Goal: Task Accomplishment & Management: Use online tool/utility

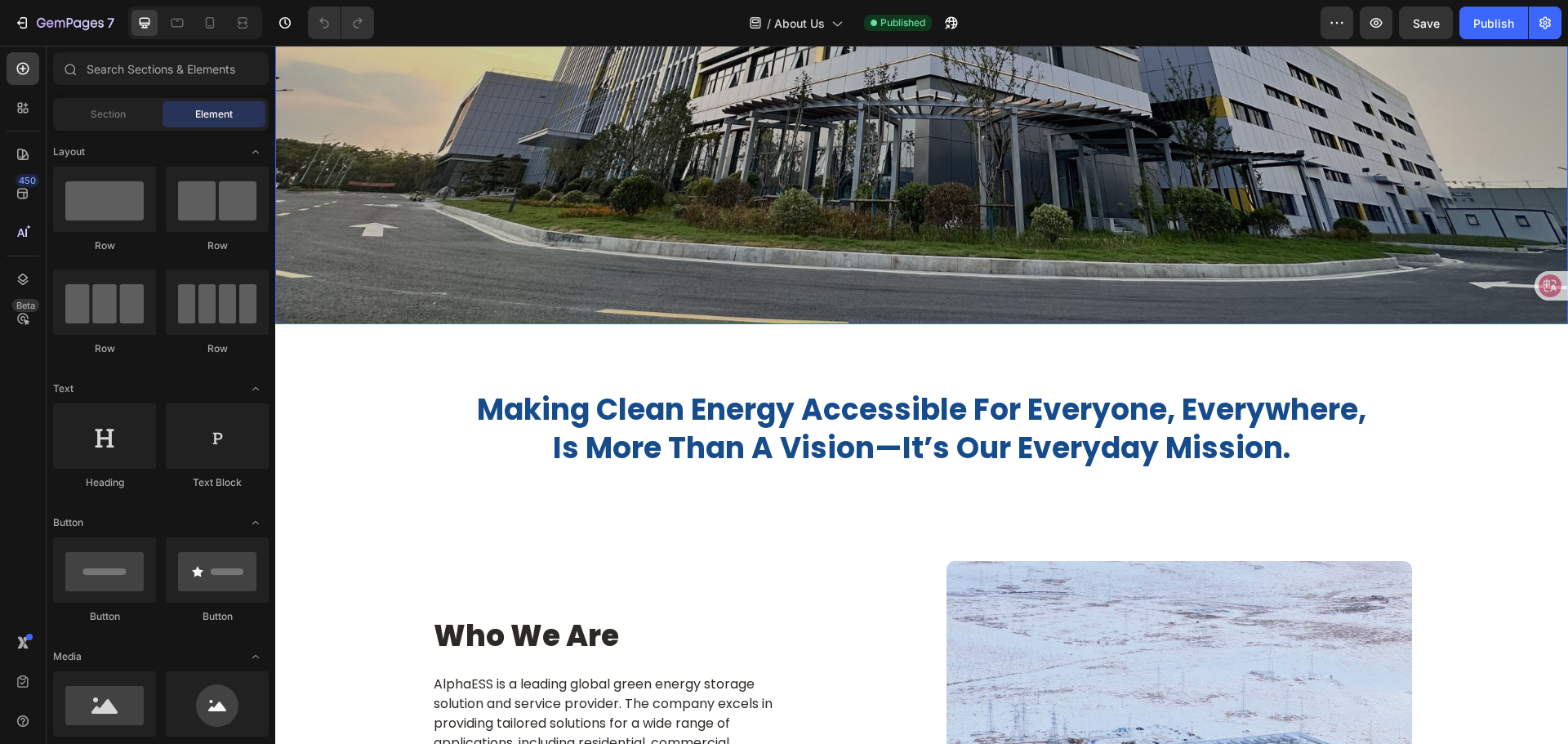
scroll to position [490, 0]
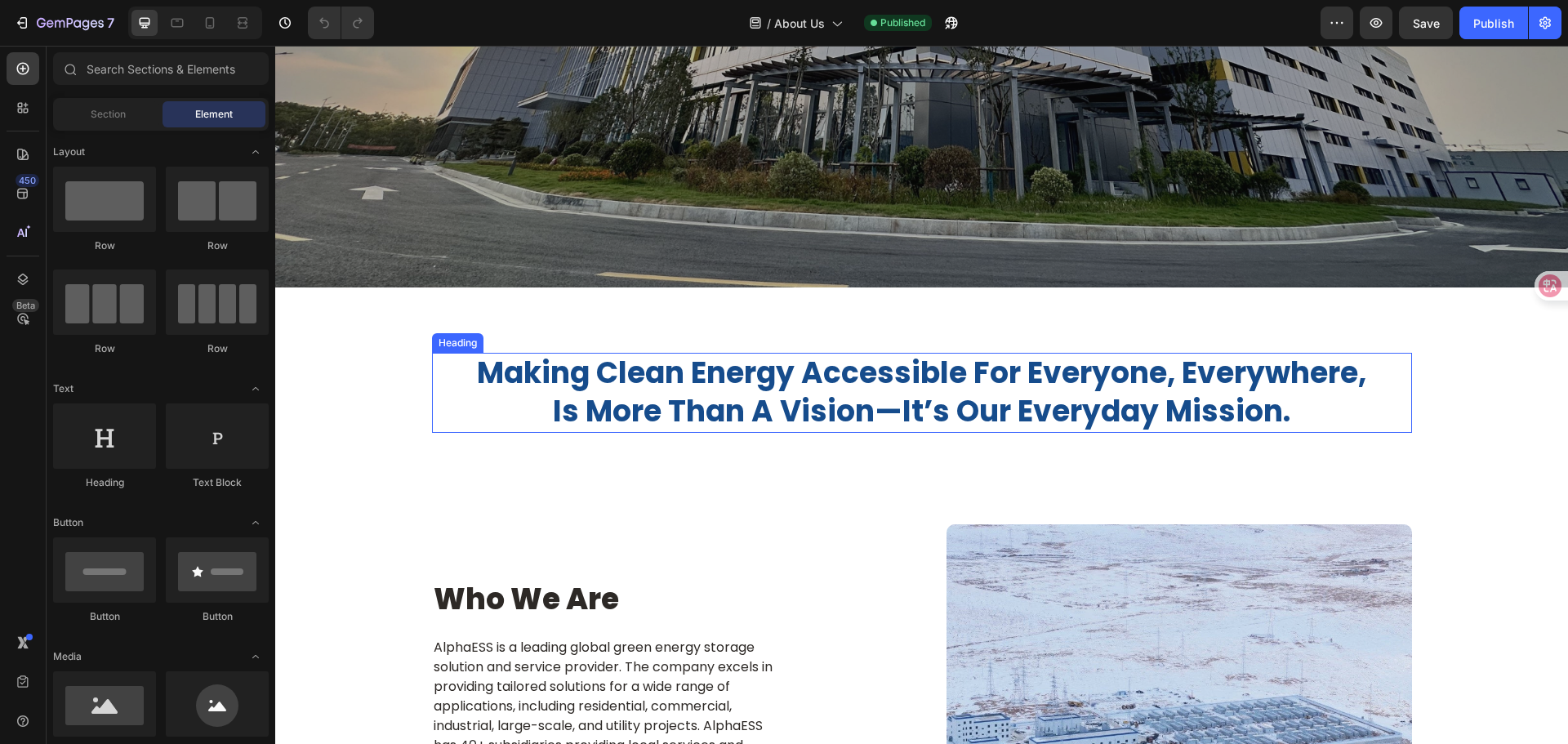
click at [725, 377] on h2 "making clean energy accessible for everyone, everywhere, is more than a vision—…" at bounding box center [922, 393] width 980 height 80
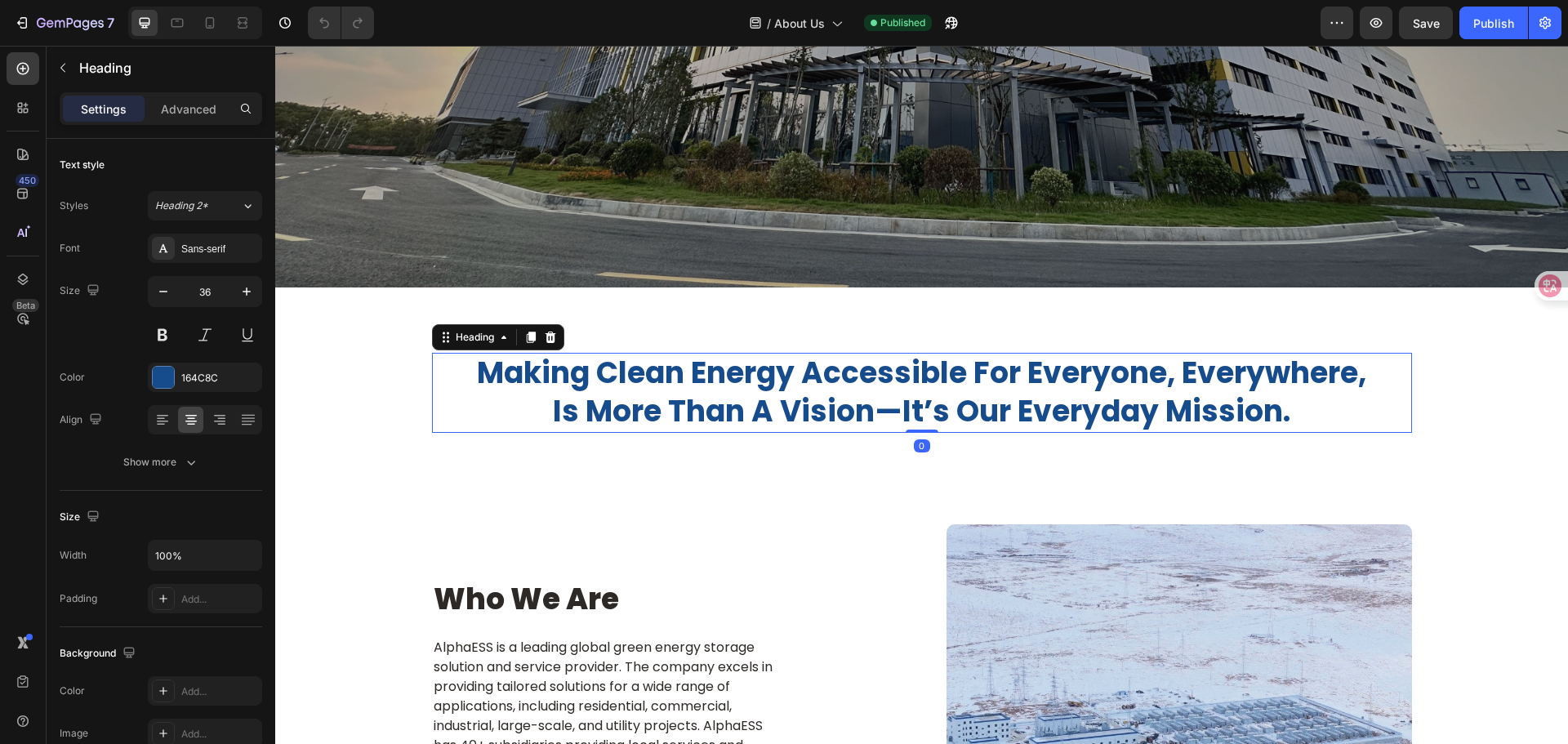
click at [725, 377] on h2 "making clean energy accessible for everyone, everywhere, is more than a vision—…" at bounding box center [922, 393] width 980 height 80
click at [725, 377] on p "making clean energy accessible for everyone, everywhere, is more than a vision—…" at bounding box center [922, 393] width 977 height 77
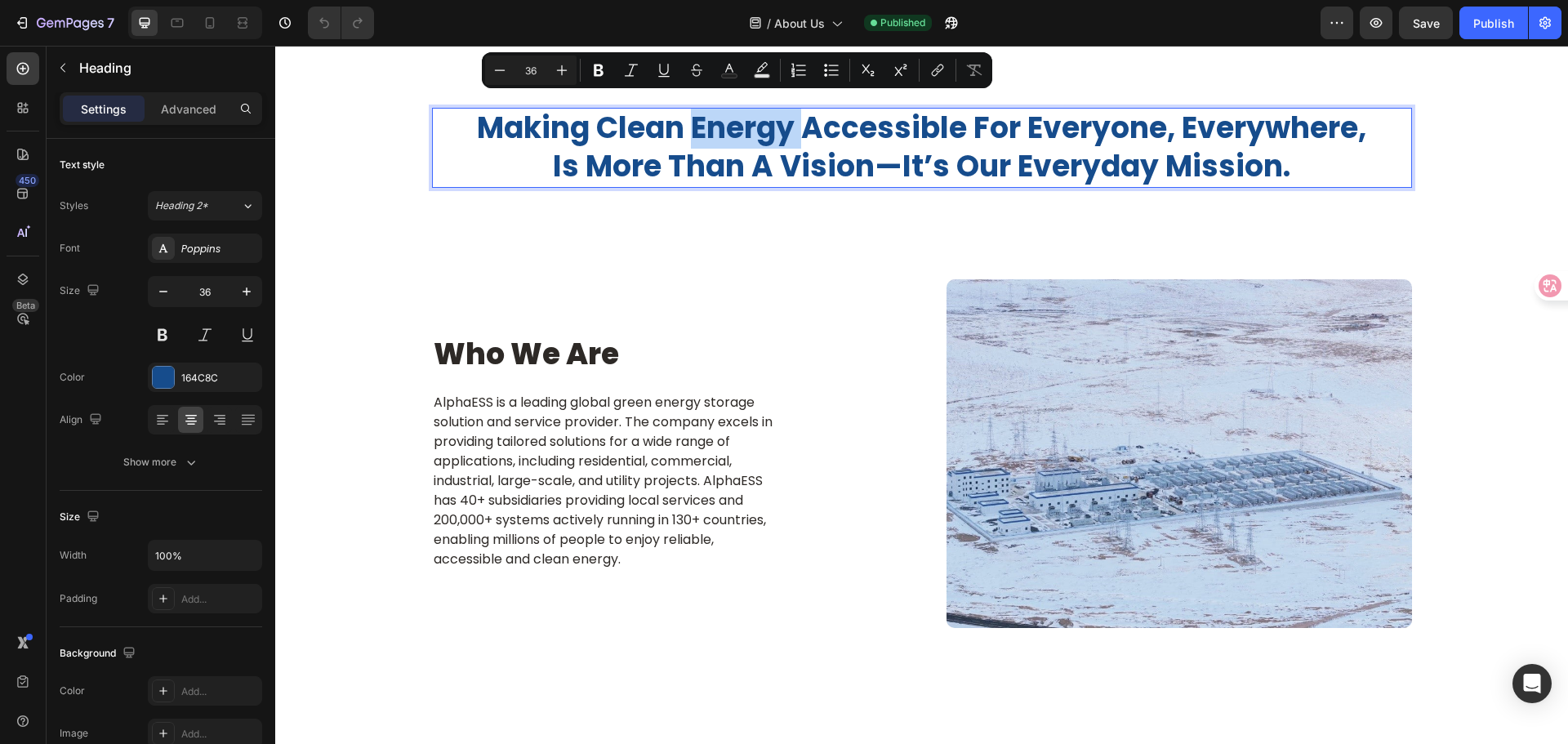
scroll to position [899, 0]
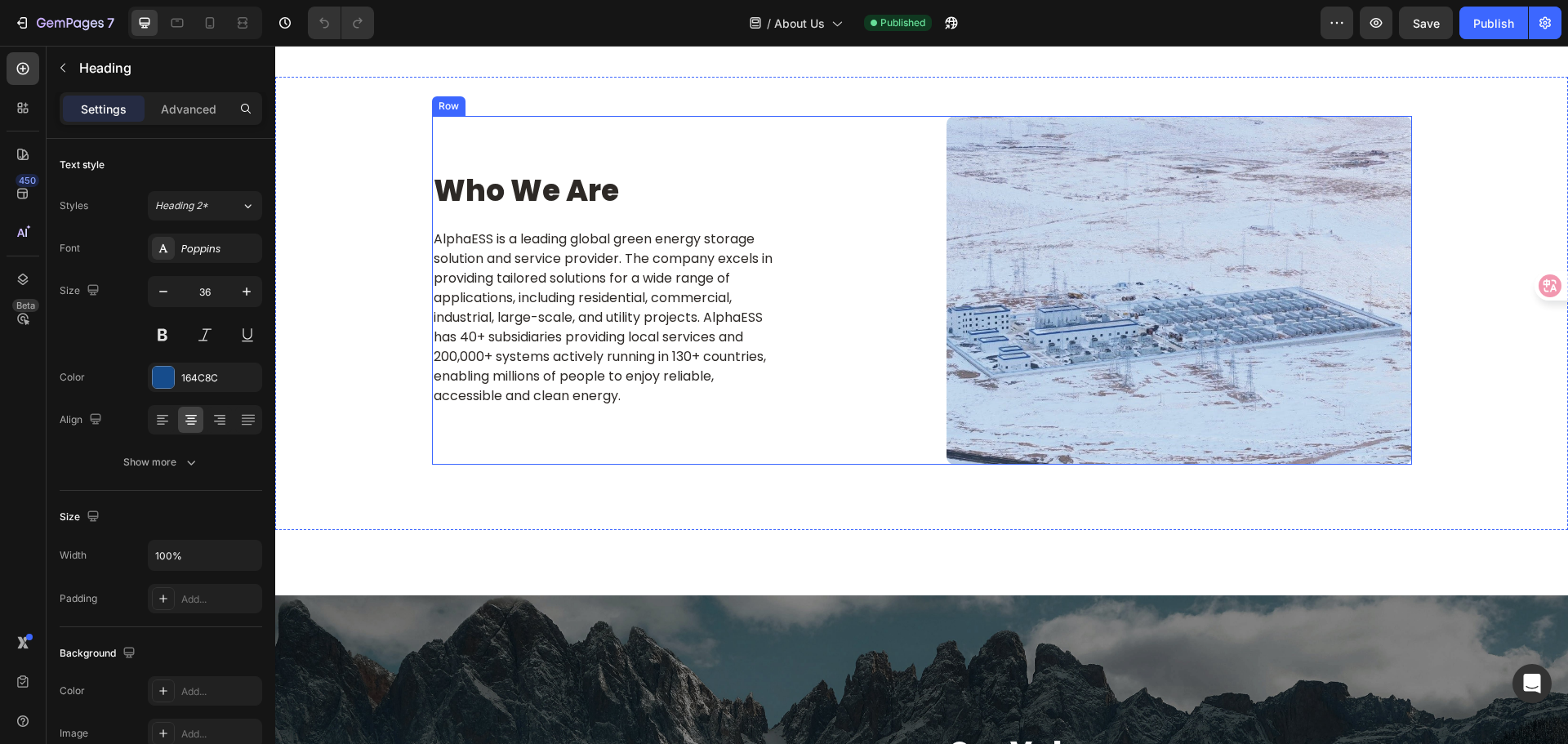
click at [647, 358] on p "AlphaESS is a leading global green energy storage solution and service provider…" at bounding box center [665, 318] width 462 height 177
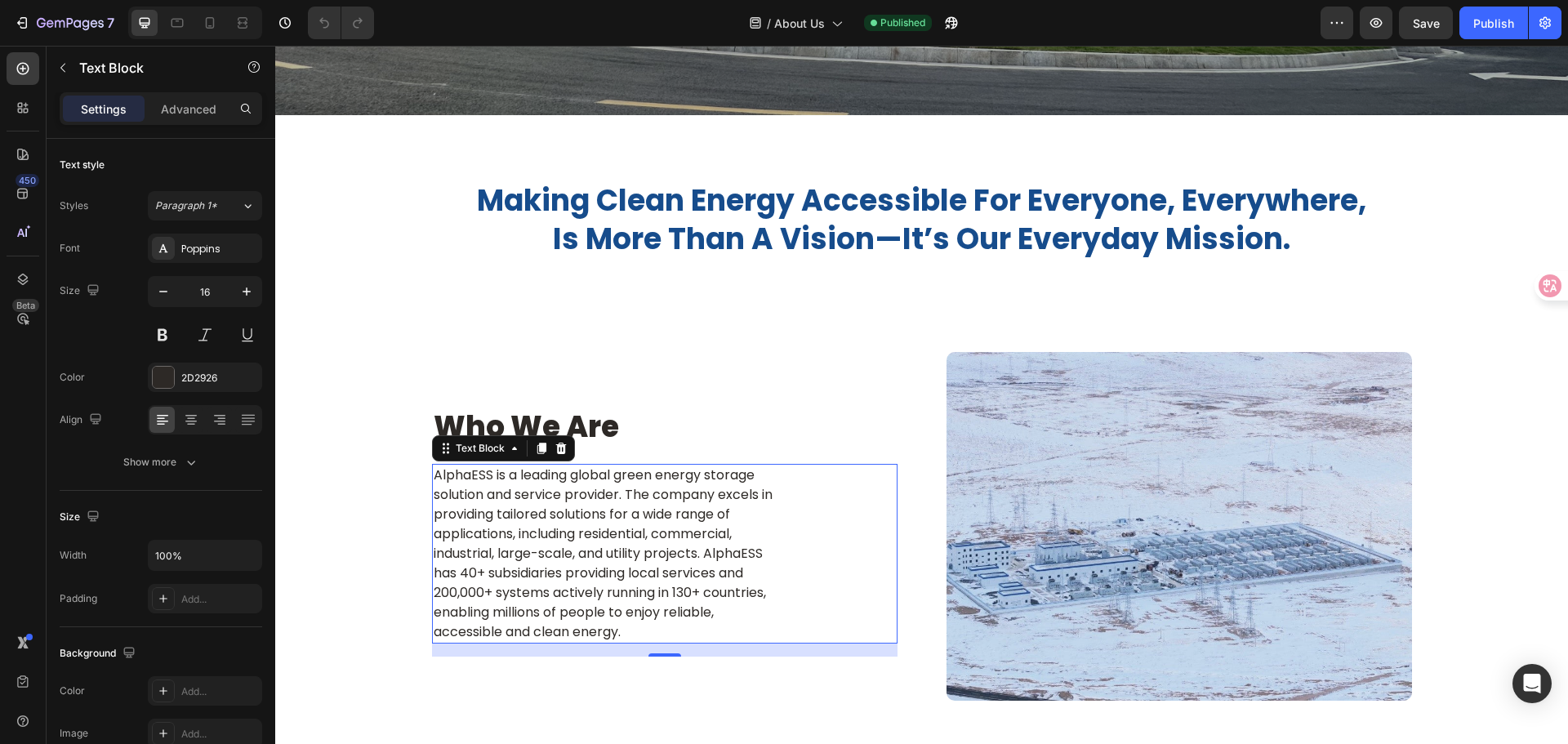
scroll to position [653, 0]
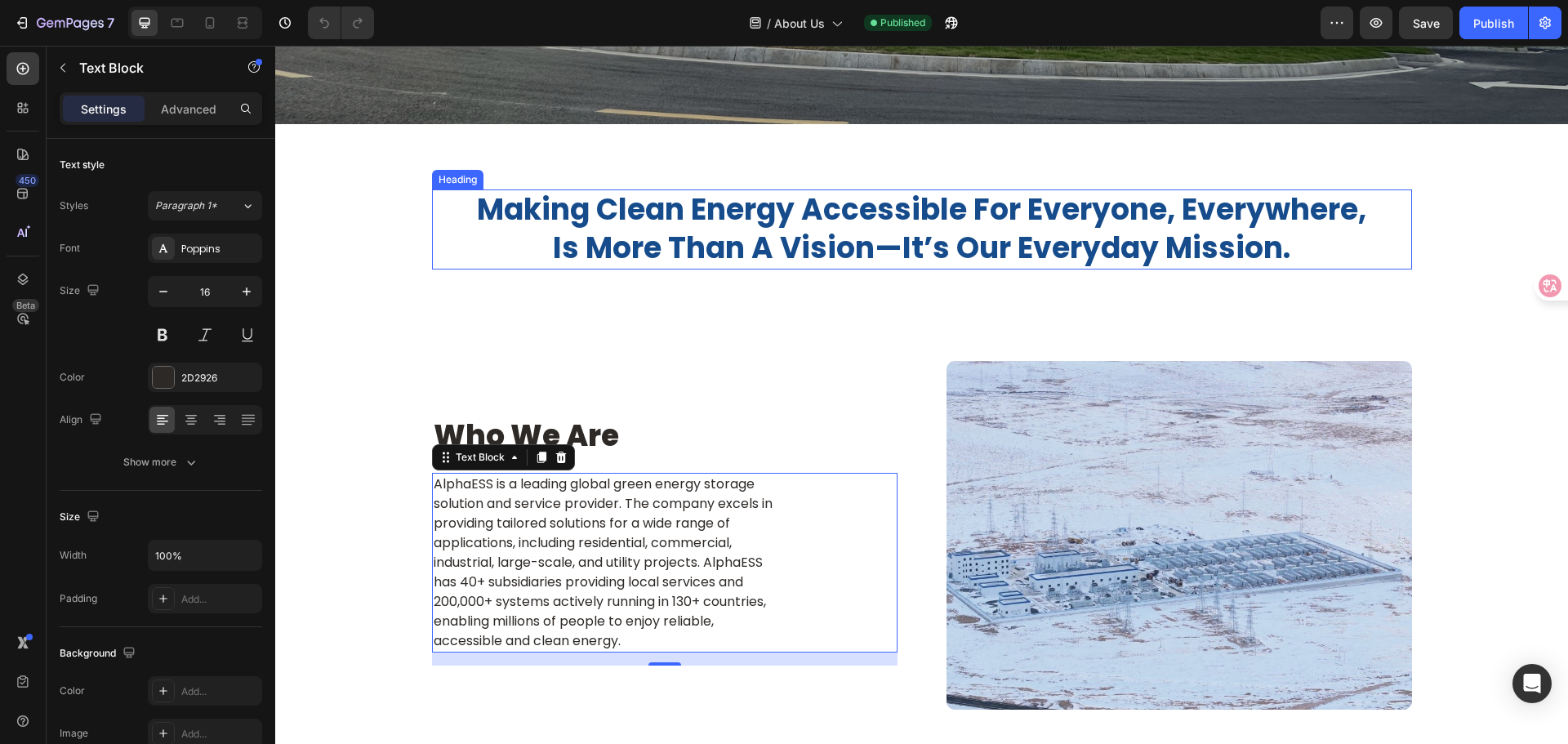
click at [809, 228] on p "making clean energy accessible for everyone, everywhere, is more than a vision—…" at bounding box center [922, 230] width 977 height 77
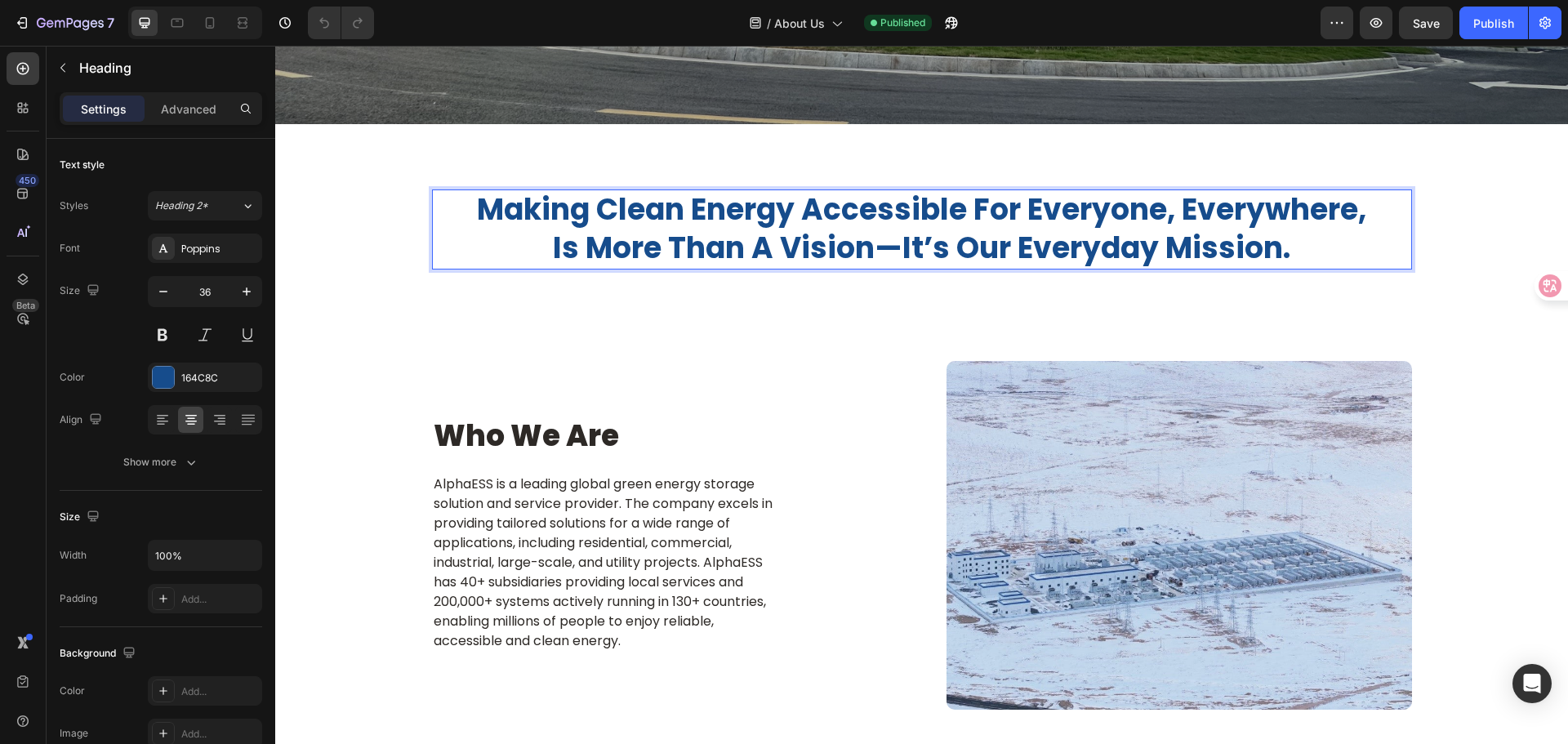
click at [1296, 249] on p "making clean energy accessible for everyone, everywhere, is more than a vision—…" at bounding box center [922, 230] width 977 height 77
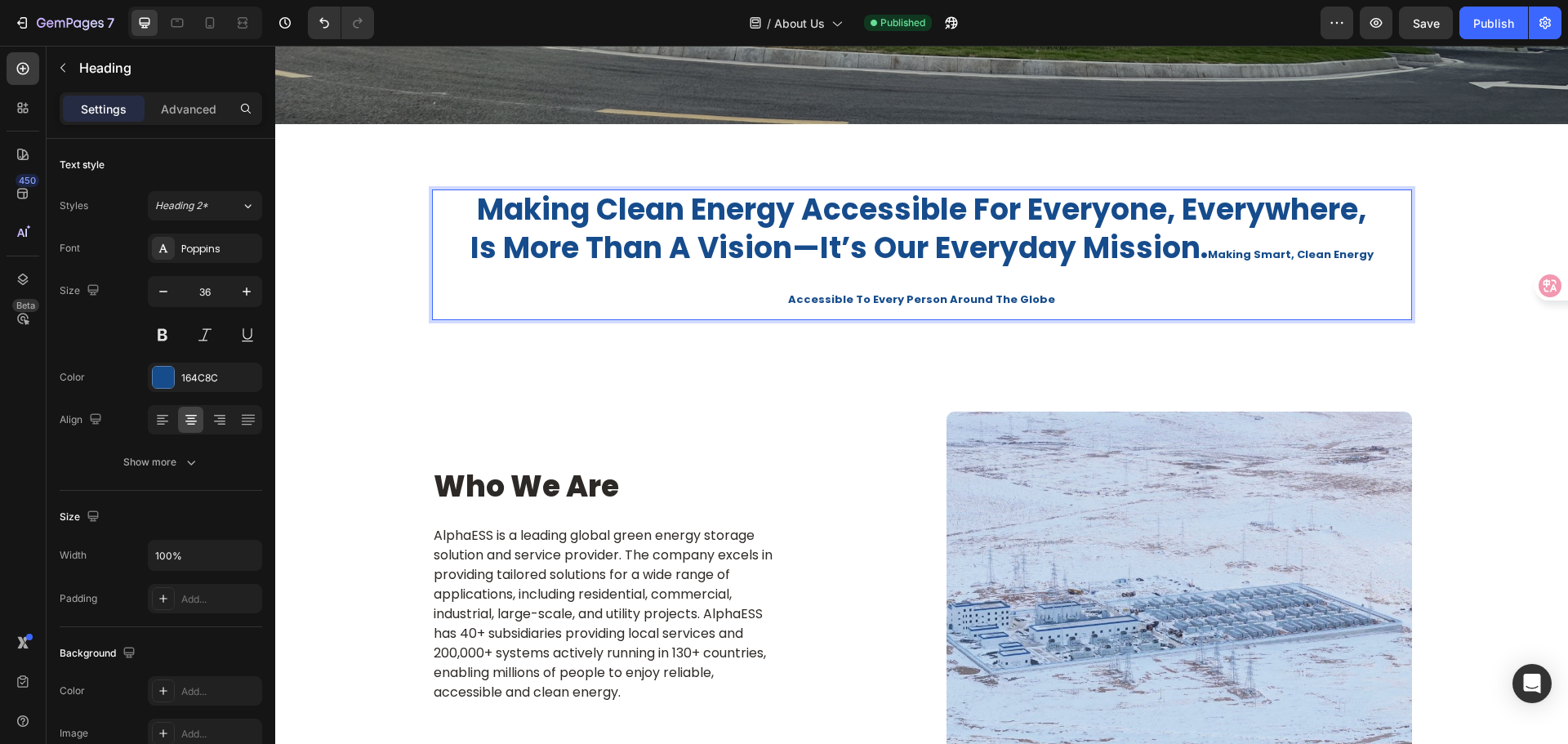
click at [1163, 255] on p "making clean energy accessible for everyone, everywhere, is more than a vision—…" at bounding box center [922, 233] width 977 height 83
click at [1062, 232] on p "making clean energy accessible for everyone, everywhere, is more than a vision—…" at bounding box center [922, 233] width 977 height 83
click at [1058, 237] on p "making clean energy accessible for everyone, everywhere, is more than a vision—…" at bounding box center [922, 233] width 977 height 83
click at [1259, 255] on span "Making Smart, Clean Energy" at bounding box center [1291, 254] width 166 height 16
click at [956, 243] on p "making clean energy accessible for everyone, everywhere, is more than a vision—…" at bounding box center [922, 233] width 977 height 83
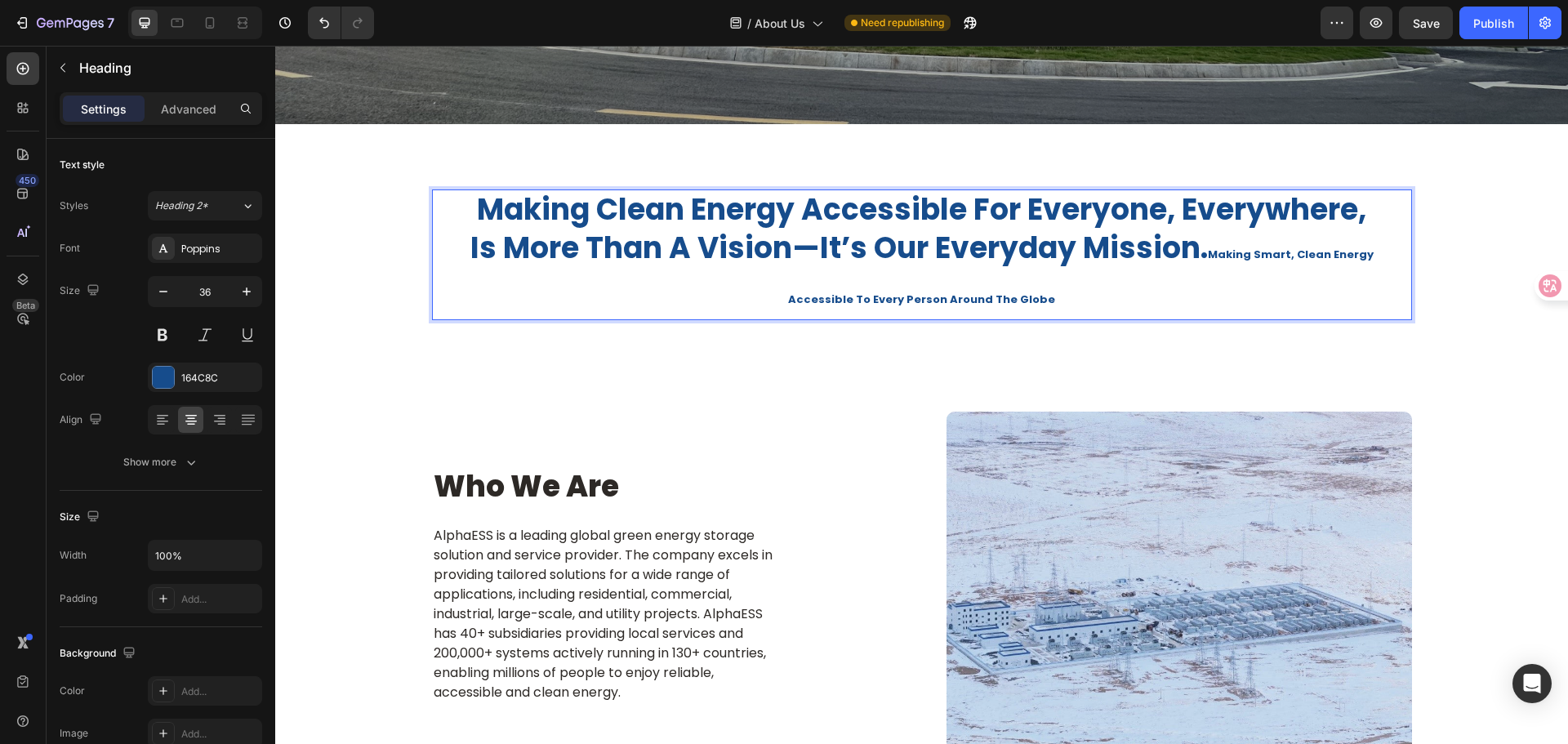
click at [1193, 248] on p "making clean energy accessible for everyone, everywhere, is more than a vision—…" at bounding box center [922, 233] width 977 height 83
click at [585, 211] on p "making clean energy accessible for everyone, everywhere, is more than a vision—…" at bounding box center [922, 233] width 977 height 83
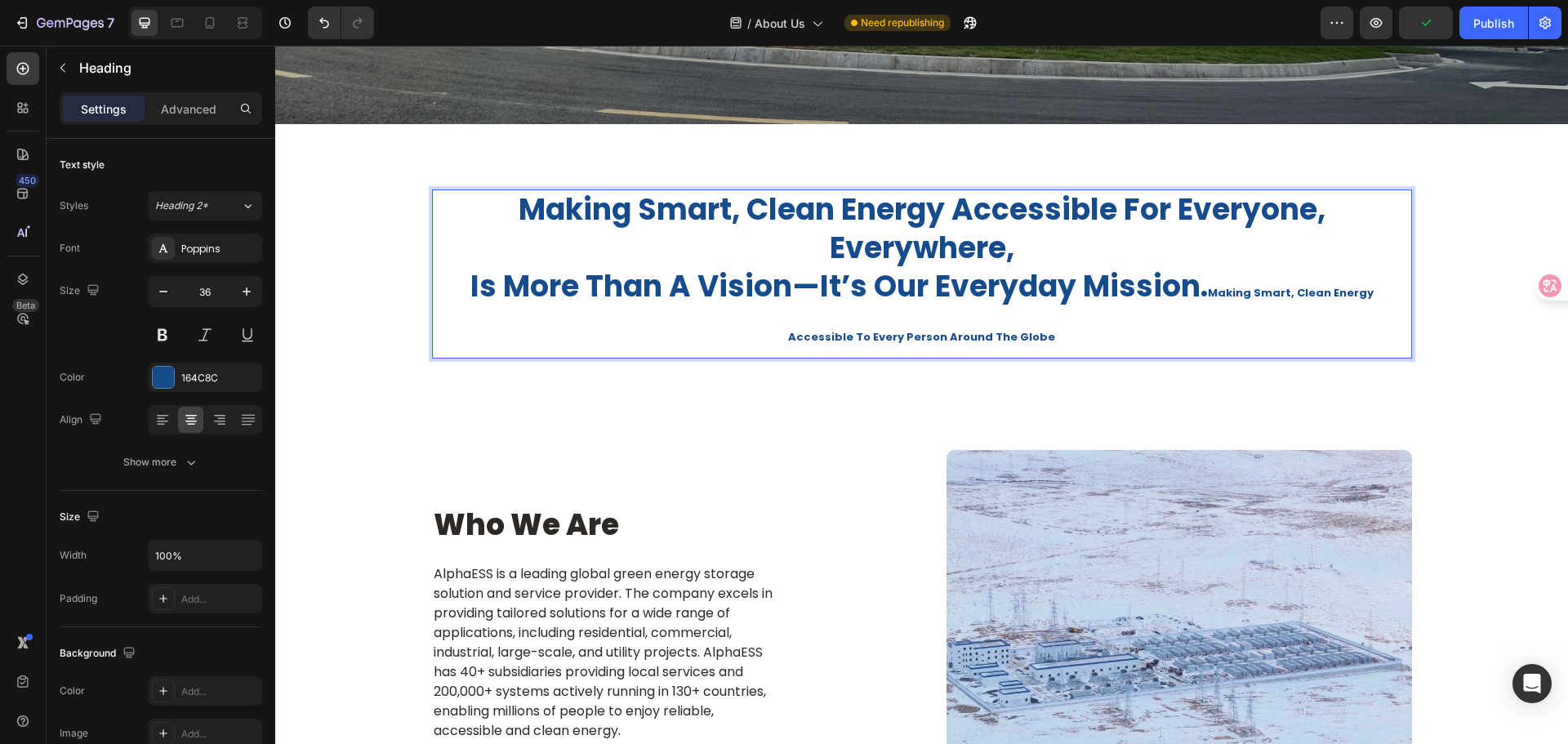
drag, startPoint x: 1025, startPoint y: 254, endPoint x: 1010, endPoint y: 242, distance: 19.2
click at [1010, 242] on p "making smart, clean energy accessible for everyone, everywhere, is more than a …" at bounding box center [922, 252] width 977 height 121
click at [954, 210] on p "making smart, clean energy accessible for everyone, everywhere, is more than a …" at bounding box center [922, 252] width 977 height 121
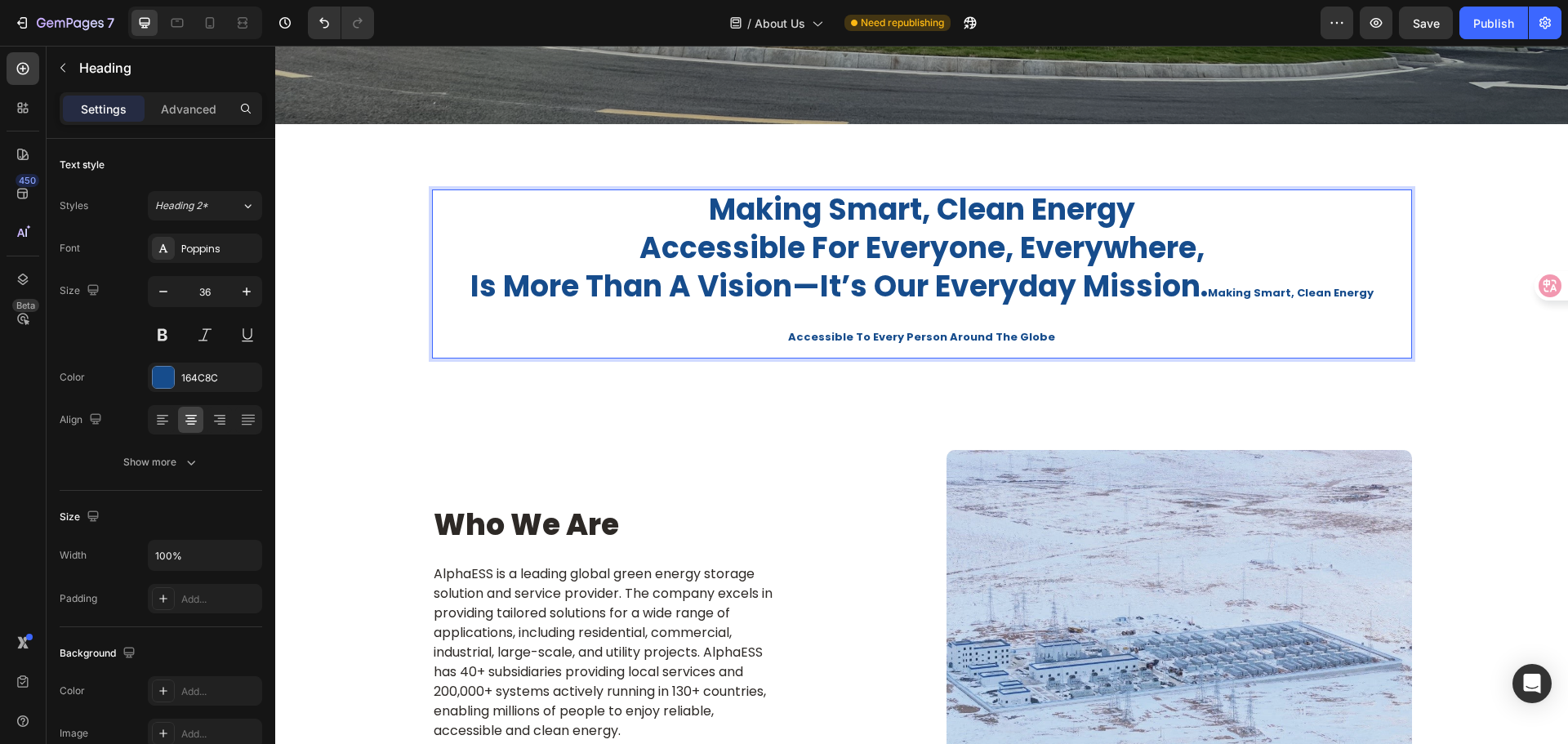
click at [791, 252] on p "making smart, clean energy accessible for everyone, everywhere, is more than a …" at bounding box center [922, 252] width 977 height 121
click at [847, 246] on p "making smart, clean energy accessible to for everyone, everywhere, is more than…" at bounding box center [922, 252] width 977 height 121
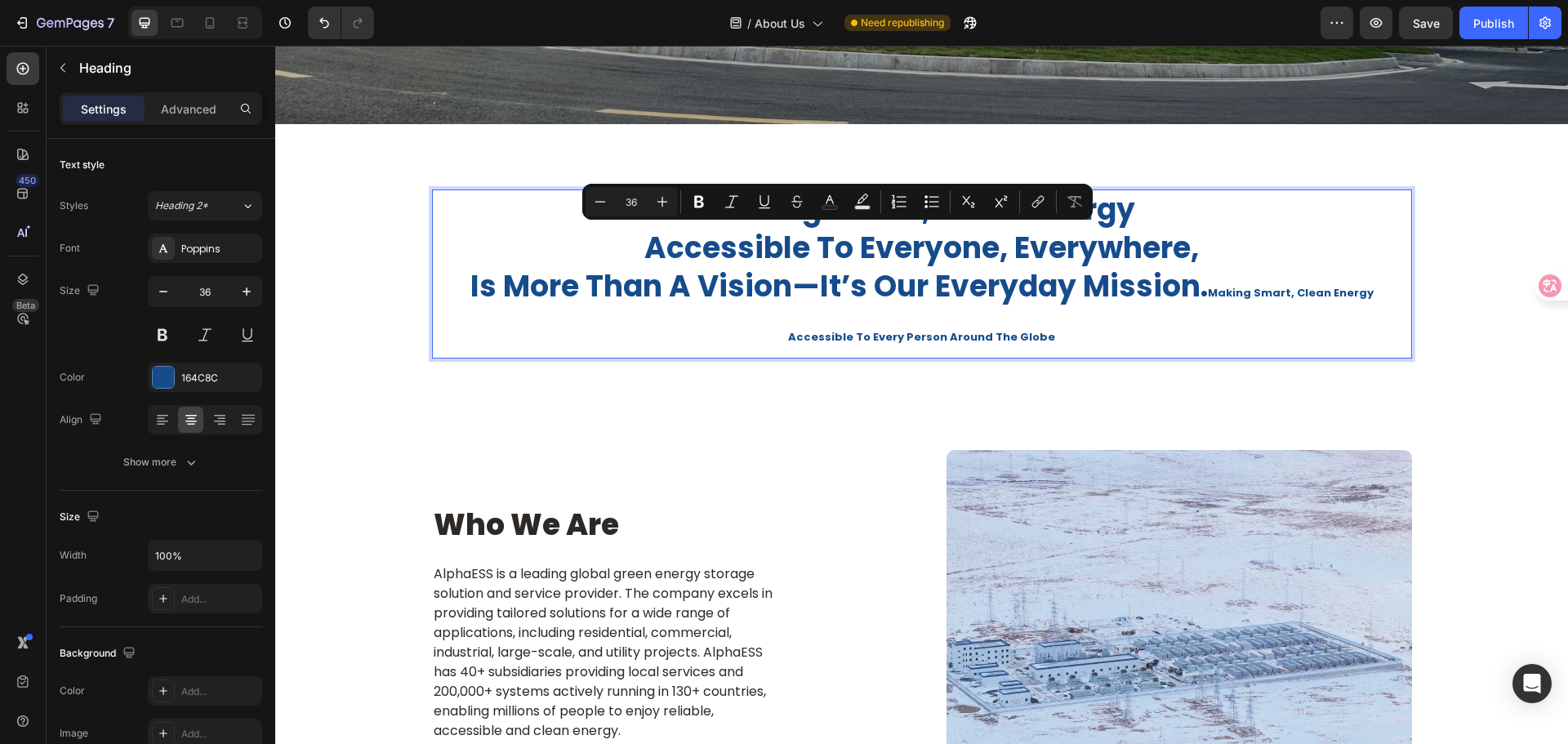
drag, startPoint x: 936, startPoint y: 251, endPoint x: 1206, endPoint y: 283, distance: 271.9
click at [1206, 283] on p "making smart, clean energy accessible to everyone, everywhere, is more than a v…" at bounding box center [922, 252] width 977 height 121
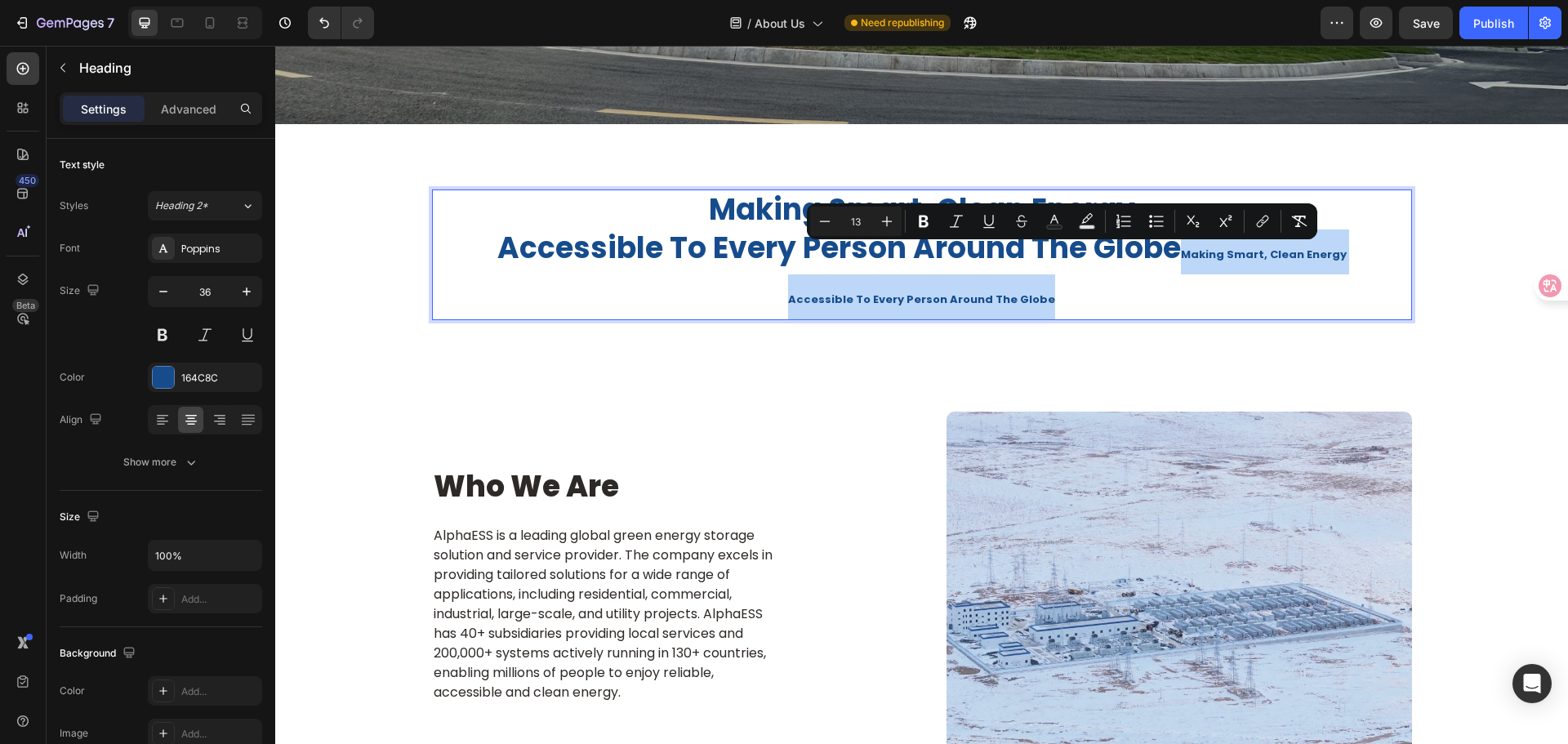
drag, startPoint x: 1174, startPoint y: 303, endPoint x: 1177, endPoint y: 264, distance: 39.1
click at [1177, 264] on h2 "making smart, clean energy accessible to every Person Around The Globe Making S…" at bounding box center [922, 255] width 980 height 131
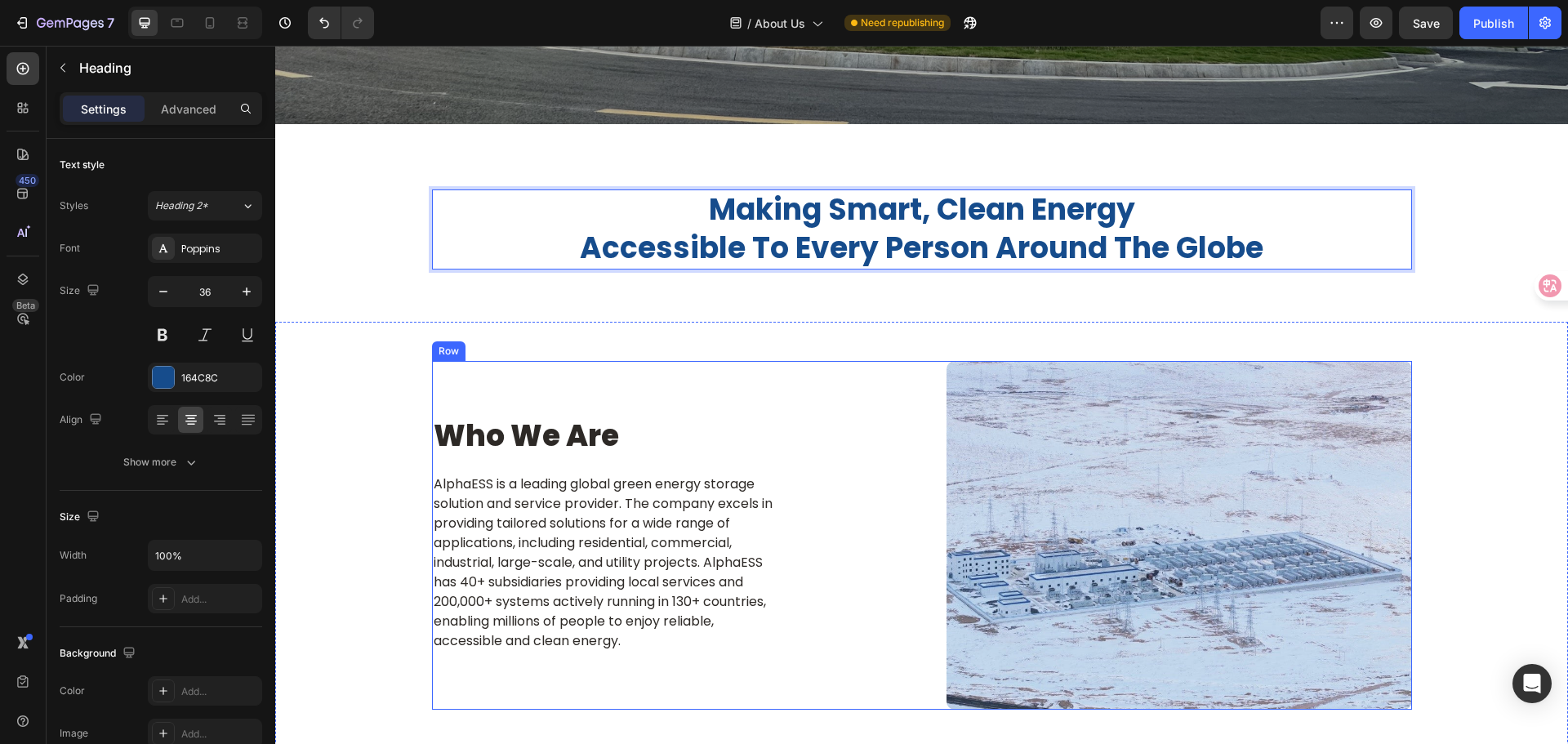
click at [722, 368] on div "Who We Are Heading AlphaESS is a leading global green energy storage solution a…" at bounding box center [665, 535] width 466 height 349
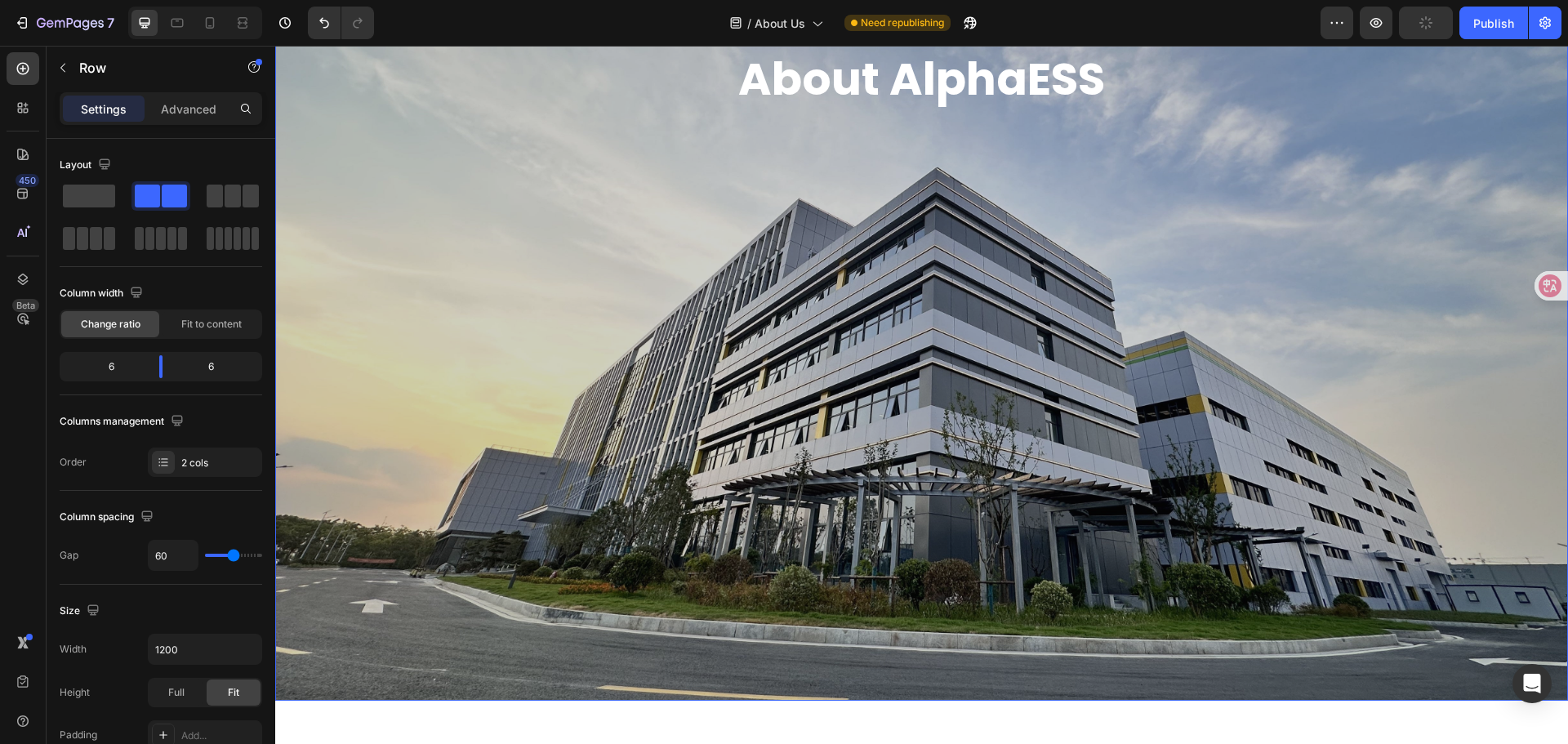
scroll to position [0, 0]
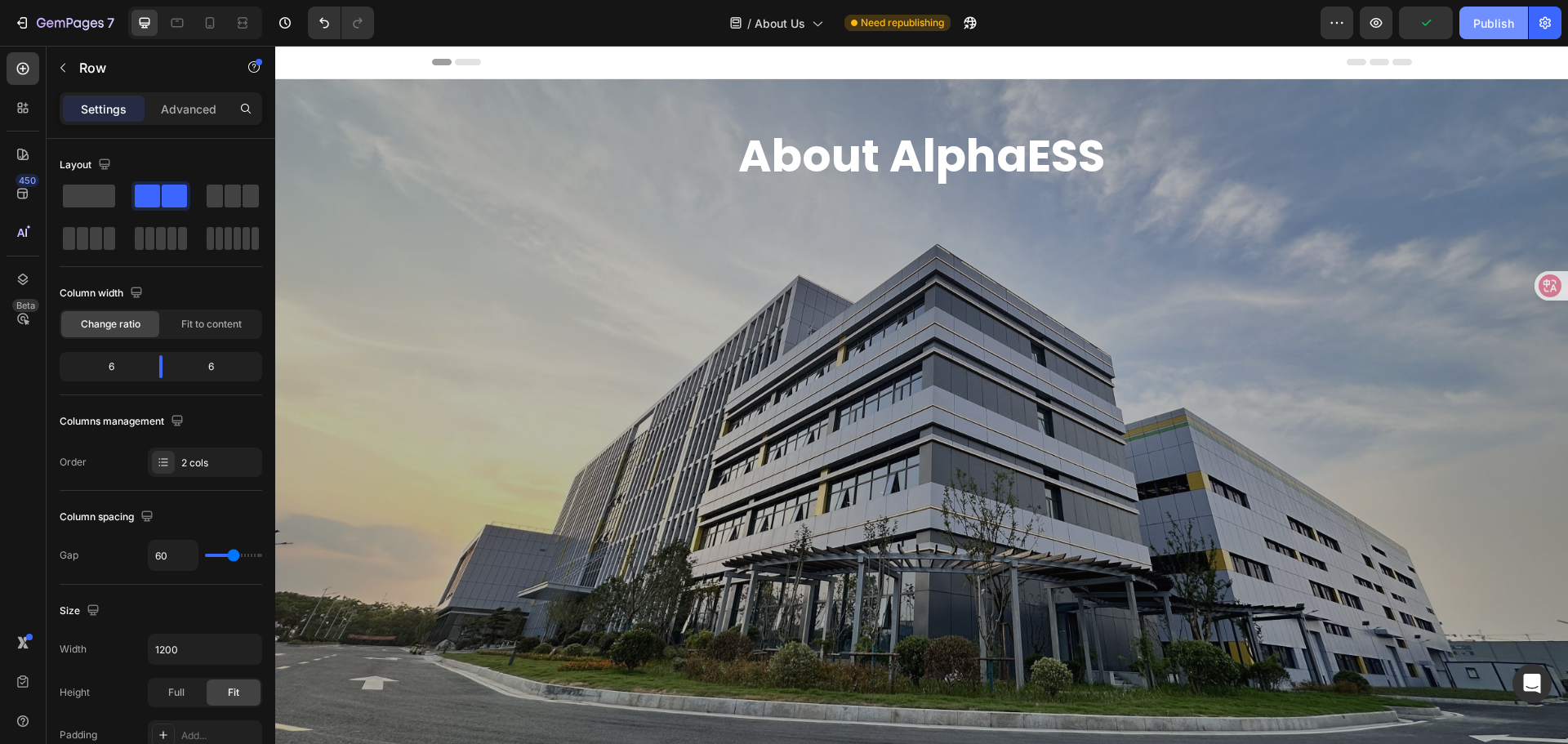
click at [1479, 26] on div "Publish" at bounding box center [1494, 23] width 41 height 17
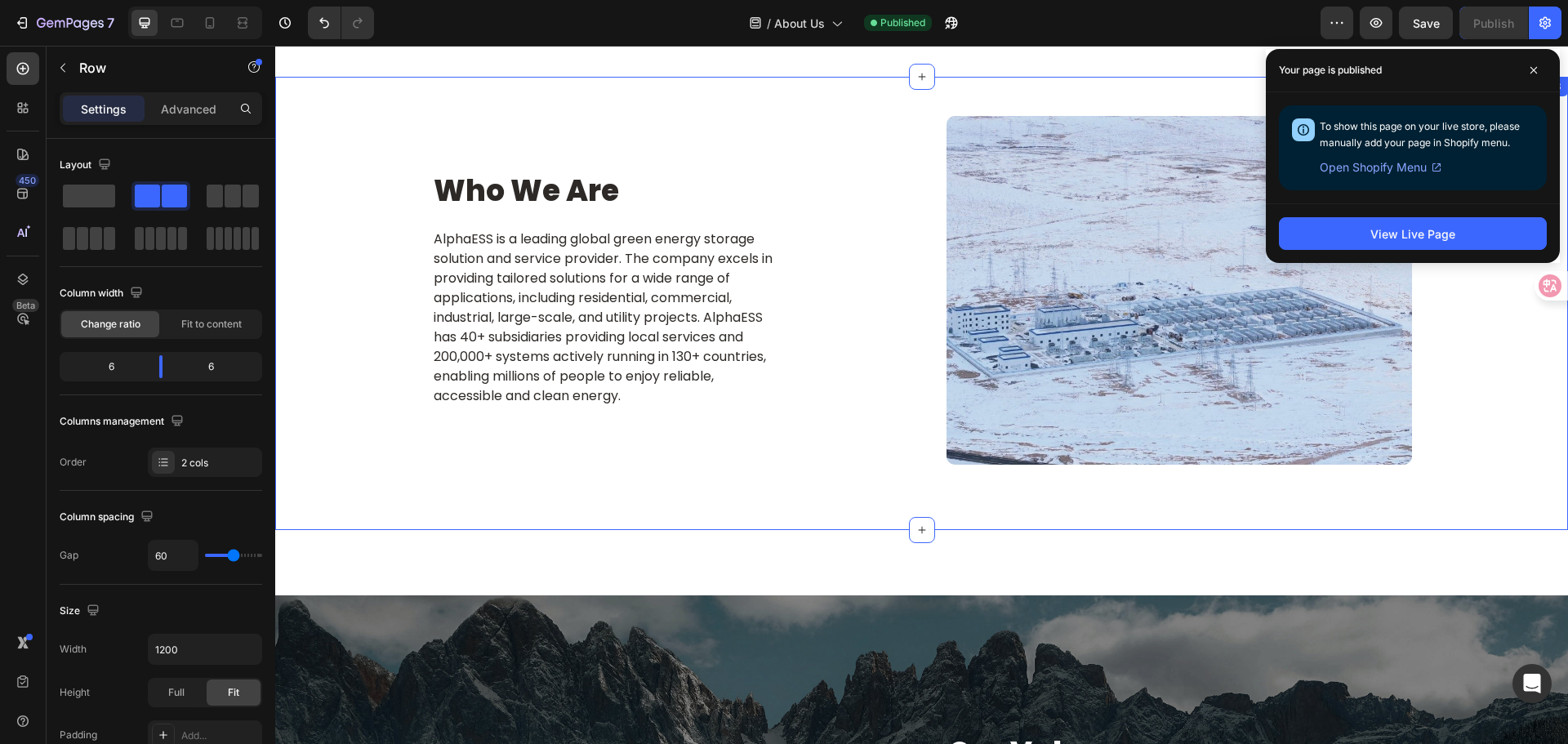
scroll to position [735, 0]
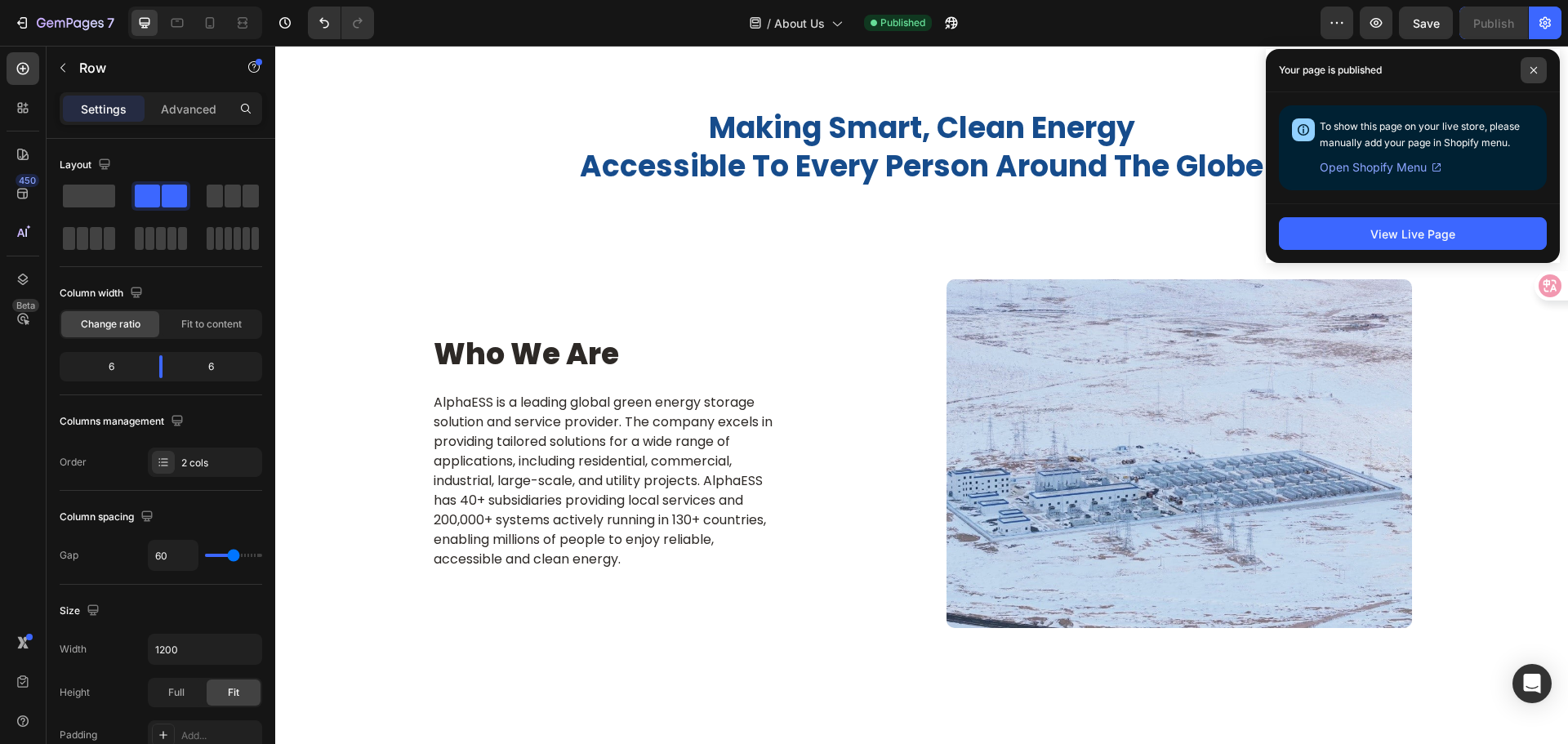
click at [1526, 73] on span at bounding box center [1534, 70] width 26 height 26
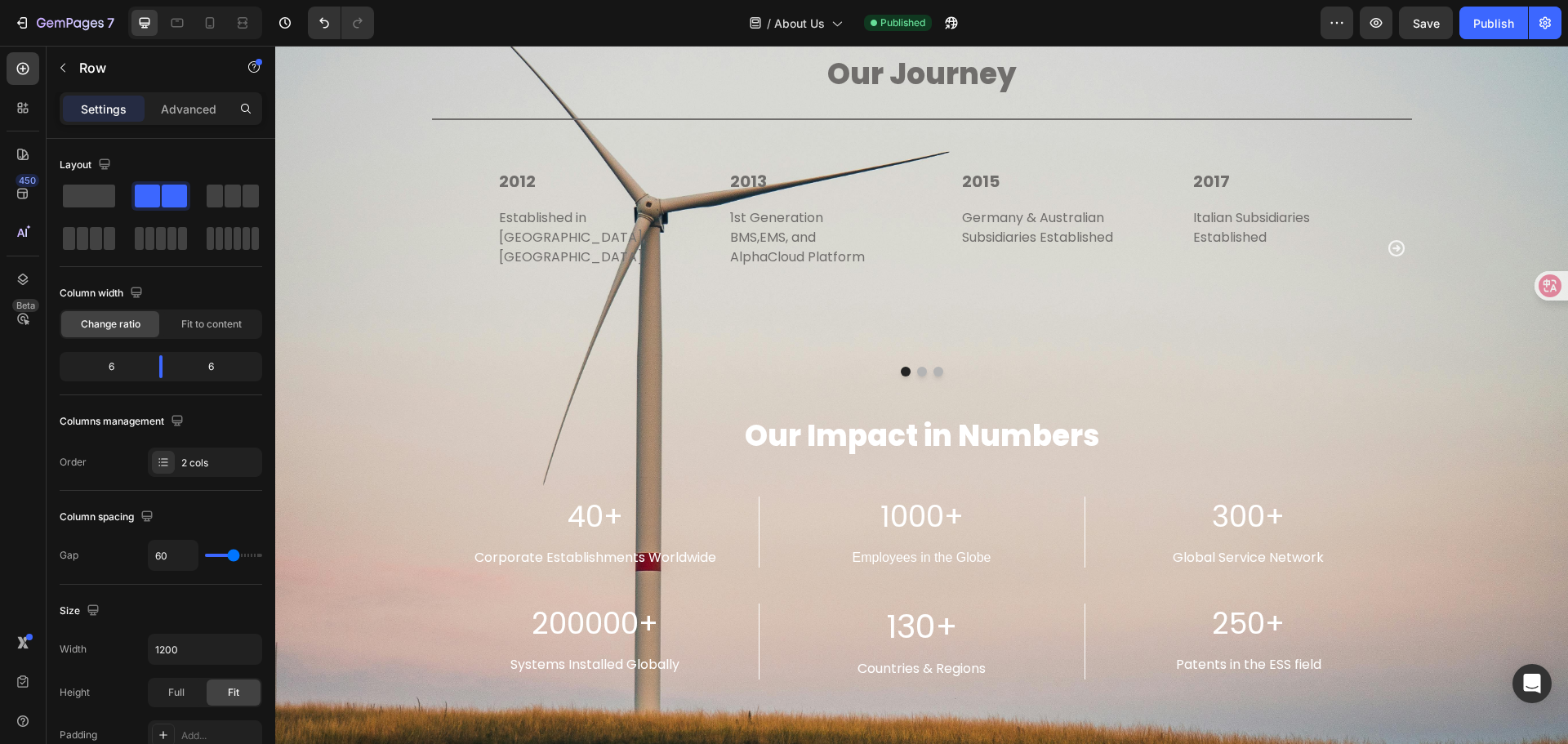
scroll to position [2941, 0]
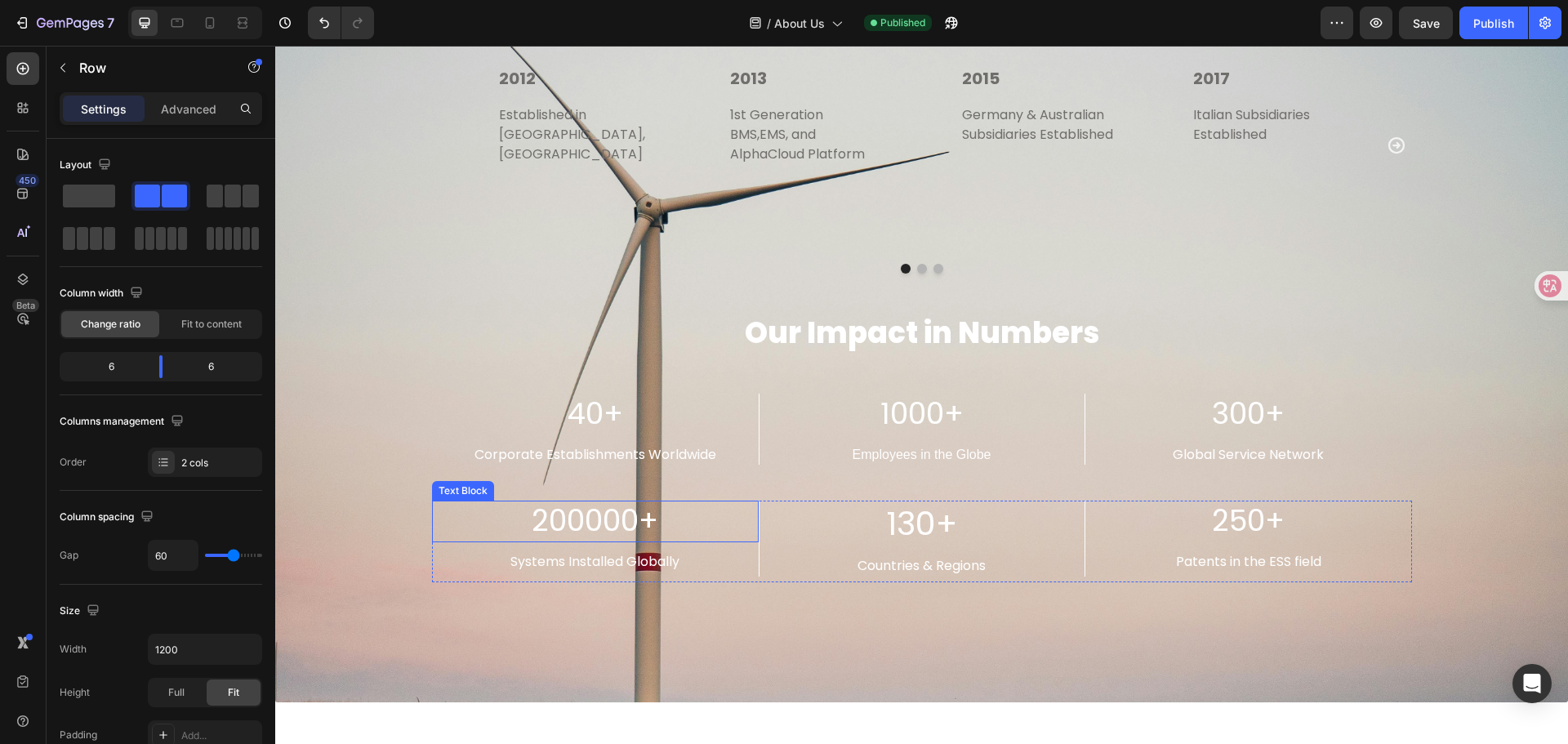
click at [579, 508] on p "200000+" at bounding box center [595, 521] width 323 height 38
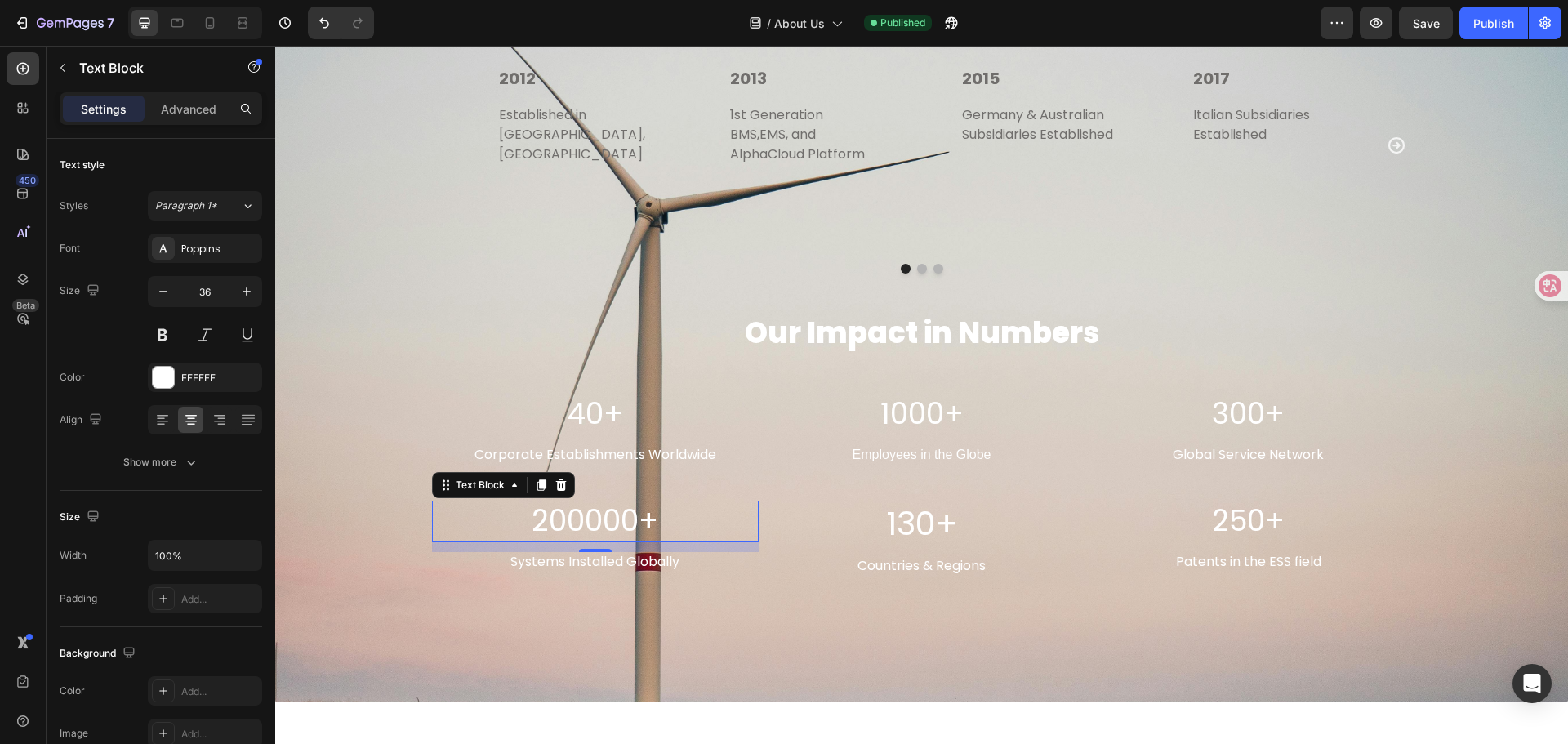
click at [578, 503] on p "200000+" at bounding box center [595, 521] width 323 height 38
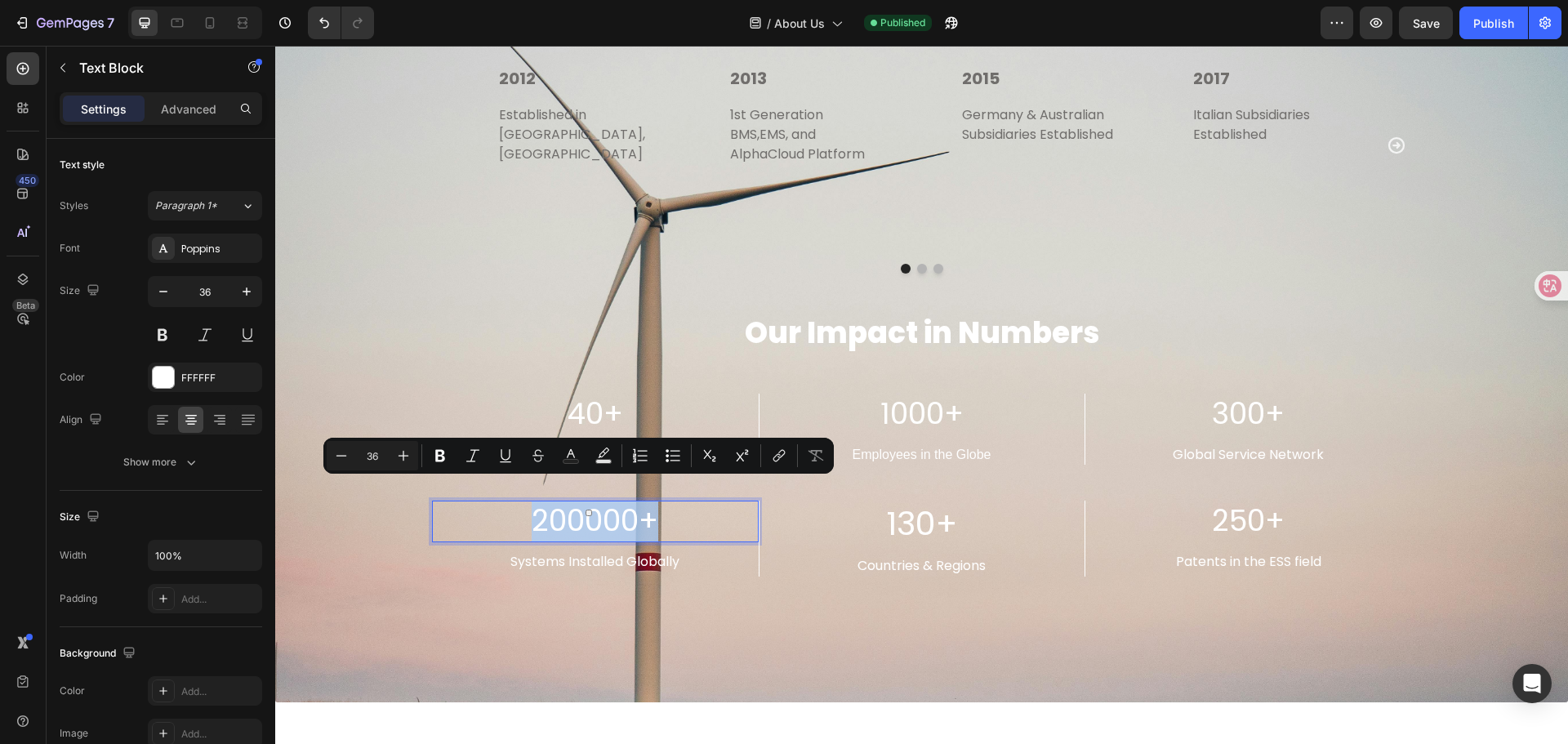
click at [578, 503] on p "200000+" at bounding box center [595, 521] width 323 height 38
click at [579, 510] on p "200000+" at bounding box center [595, 521] width 323 height 38
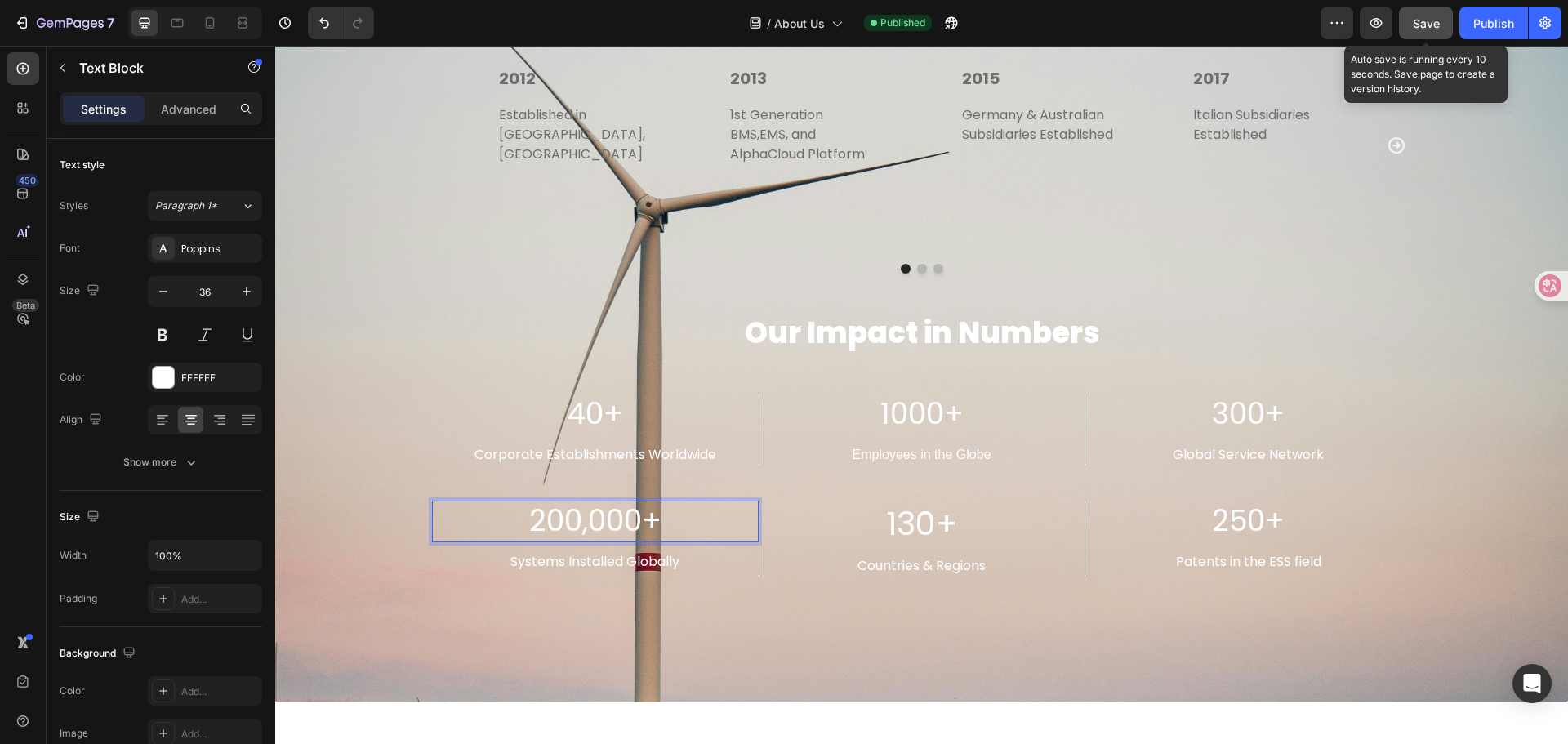
click at [1439, 29] on span "Save" at bounding box center [1426, 23] width 27 height 14
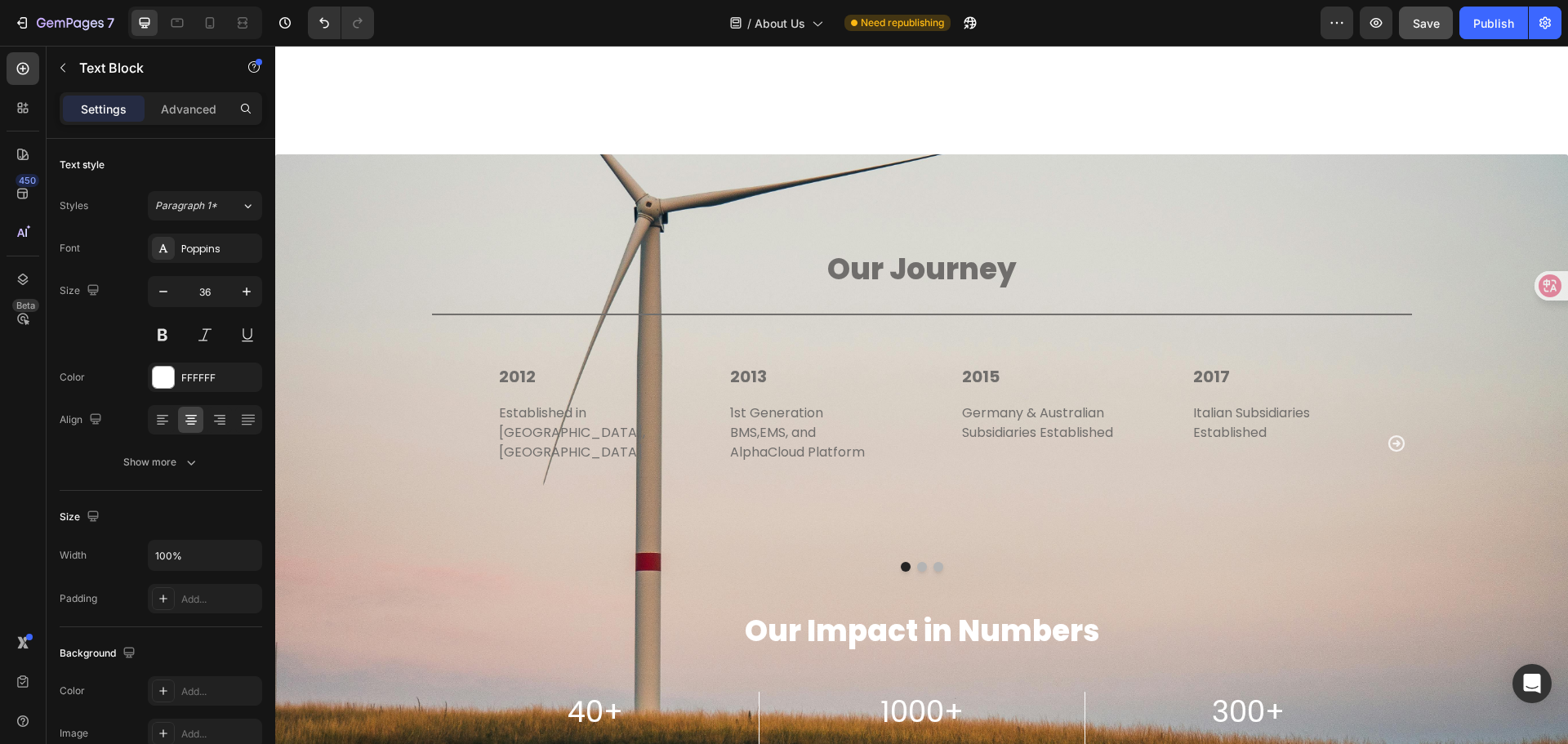
scroll to position [2645, 0]
click at [1485, 24] on div "Publish" at bounding box center [1494, 23] width 41 height 17
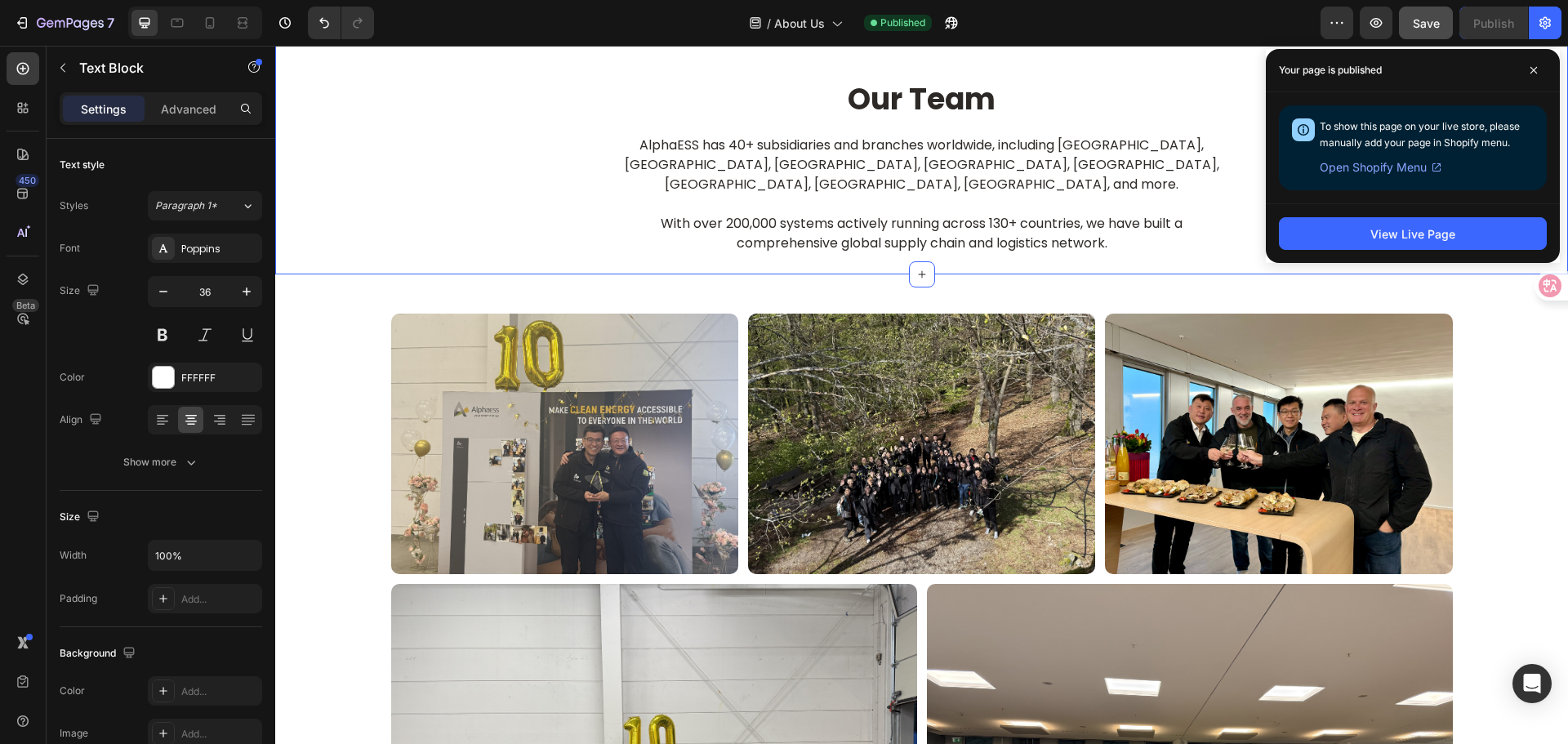
scroll to position [3299, 0]
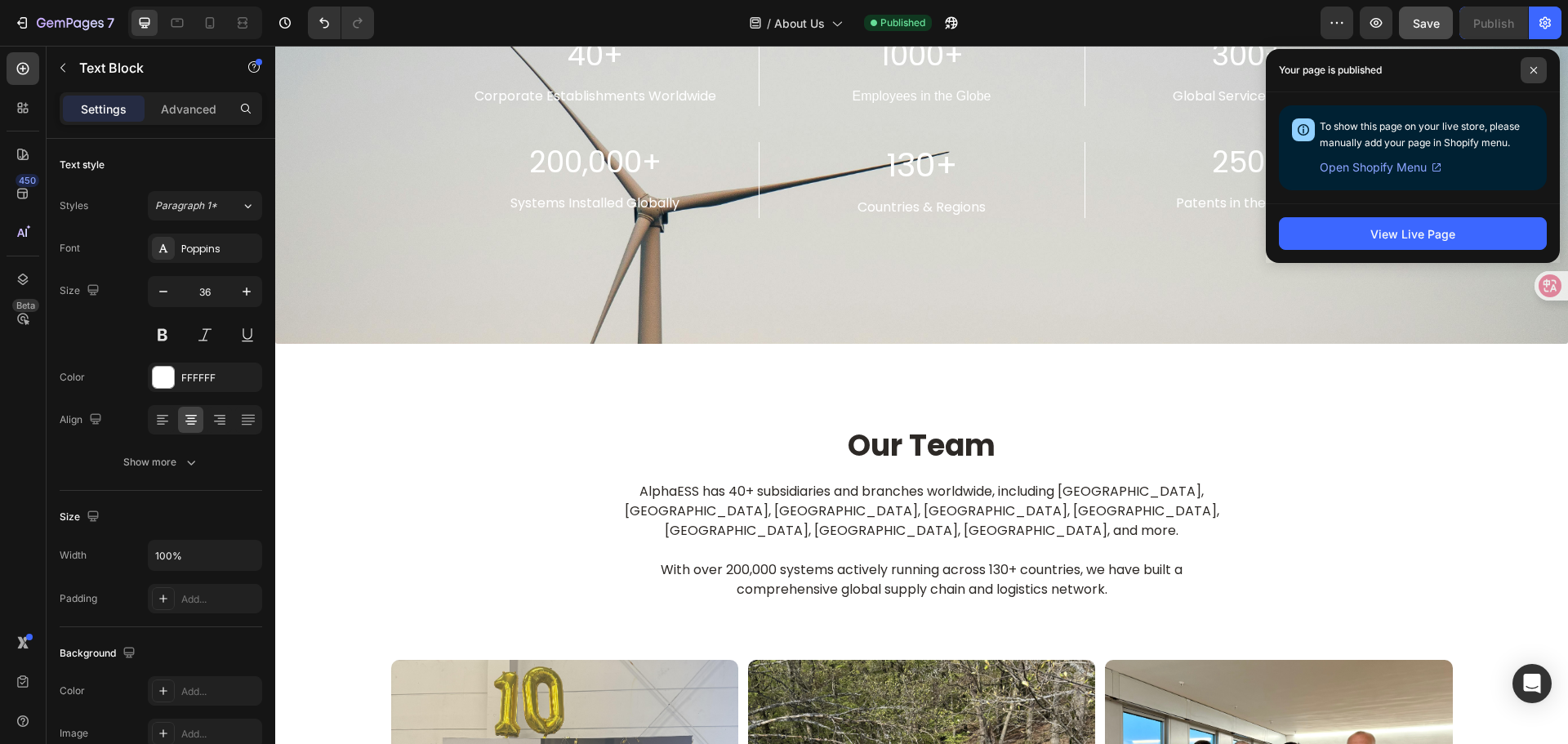
click at [1530, 71] on icon at bounding box center [1534, 70] width 8 height 8
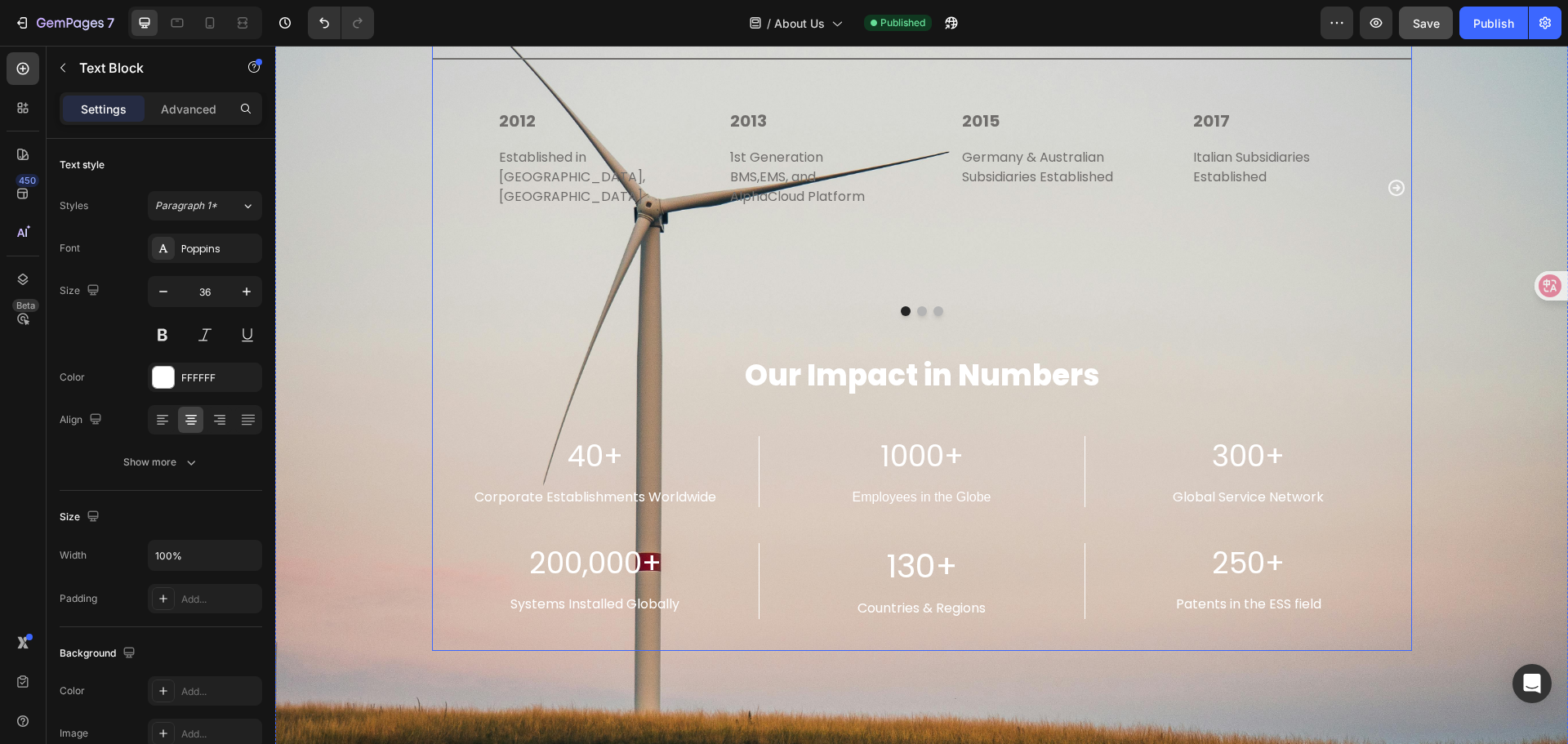
scroll to position [2727, 0]
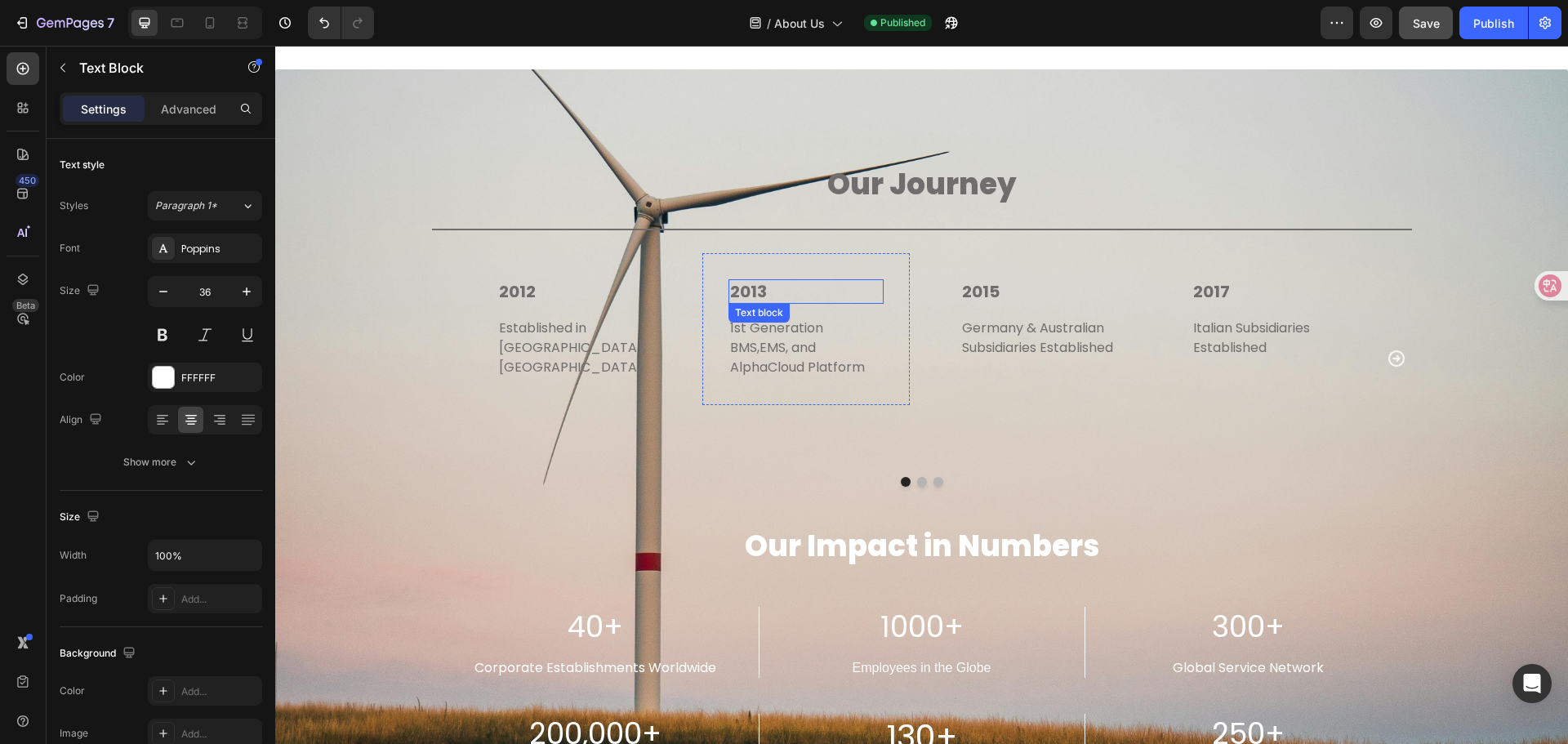
click at [744, 284] on p "2013" at bounding box center [806, 291] width 152 height 21
click at [1392, 350] on icon "Carousel Next Arrow" at bounding box center [1396, 358] width 16 height 16
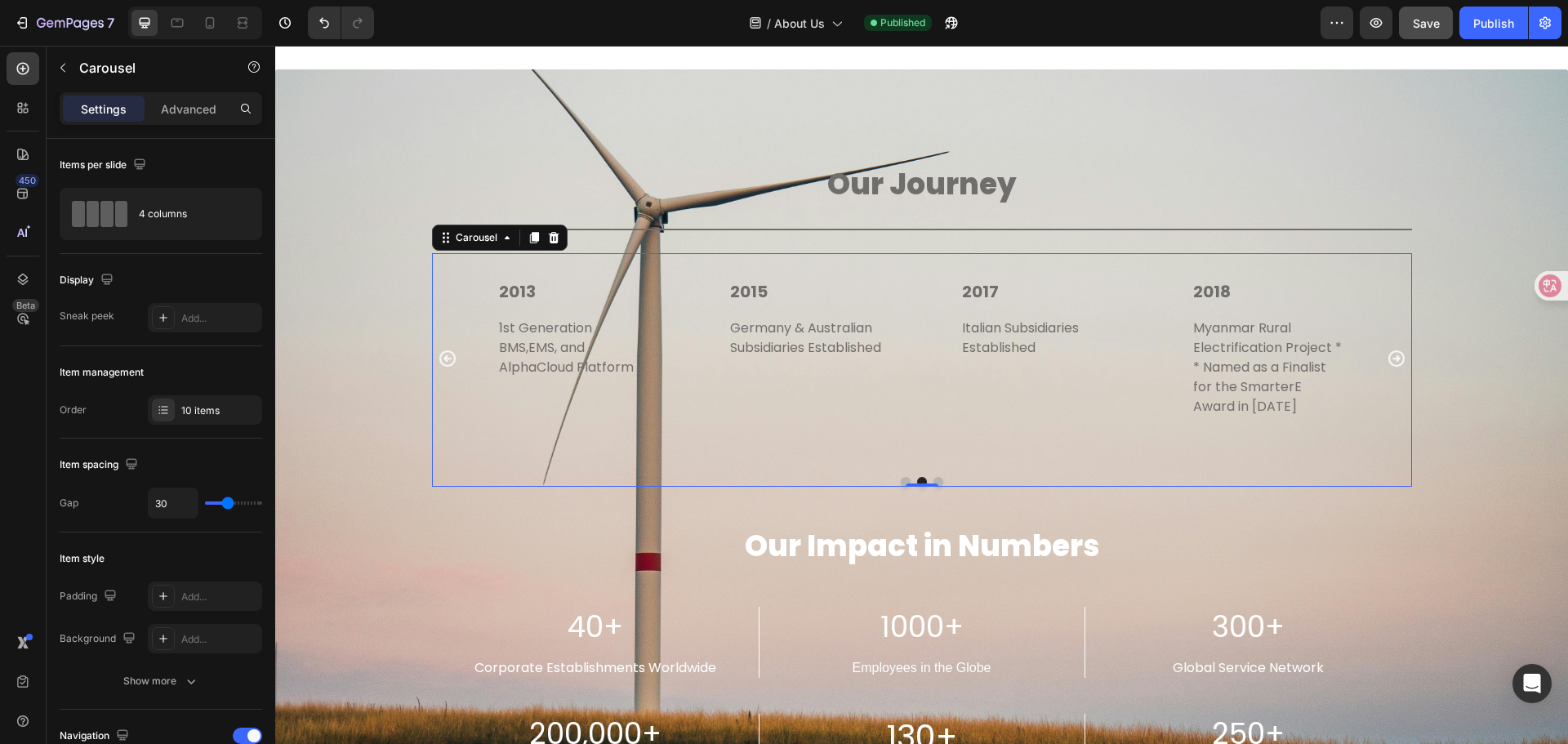
click at [1393, 350] on icon "Carousel Next Arrow" at bounding box center [1396, 358] width 16 height 16
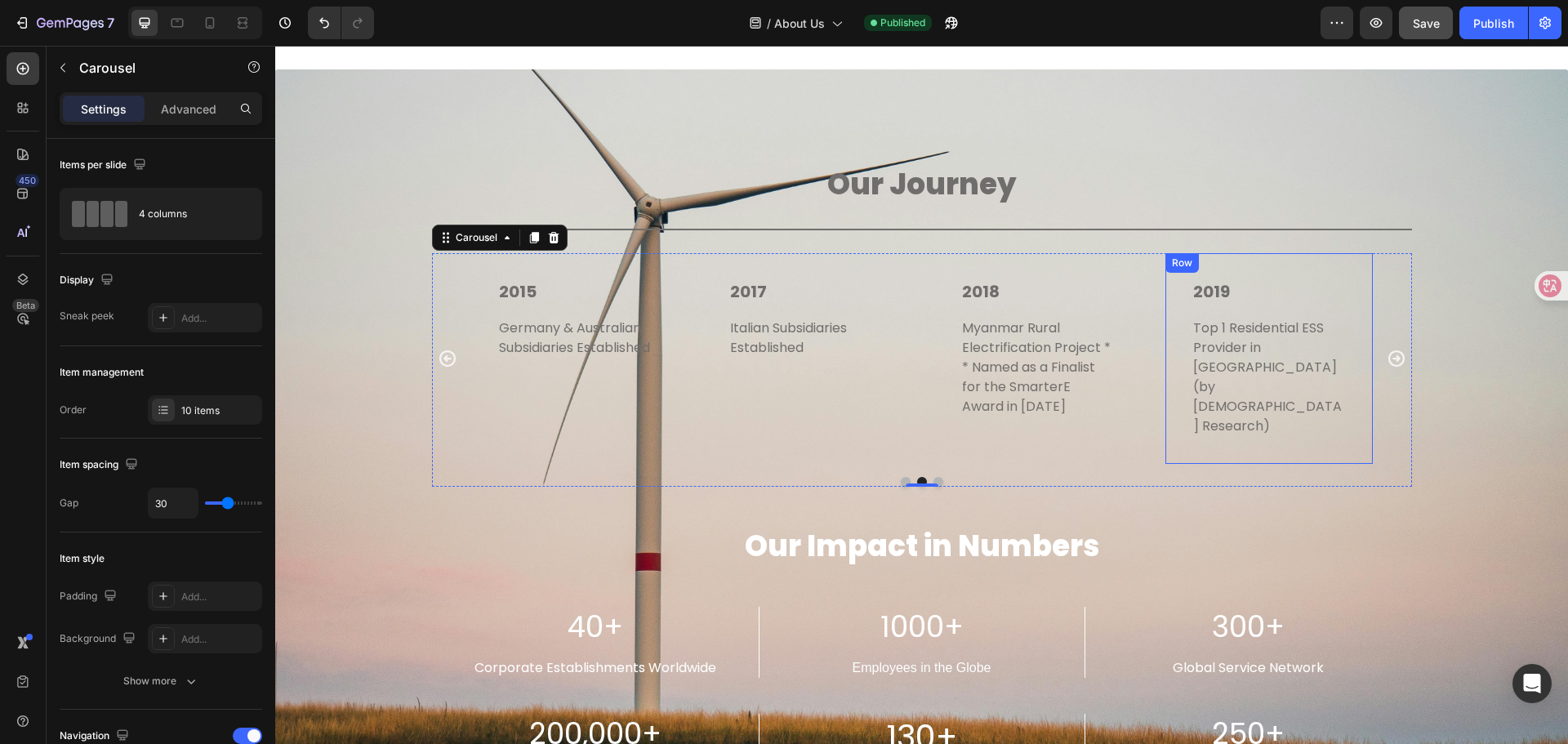
click at [1349, 317] on div "2019 Text block Top 1 Residential ESS Provider in [GEOGRAPHIC_DATA] (by SunWiz …" at bounding box center [1268, 358] width 207 height 210
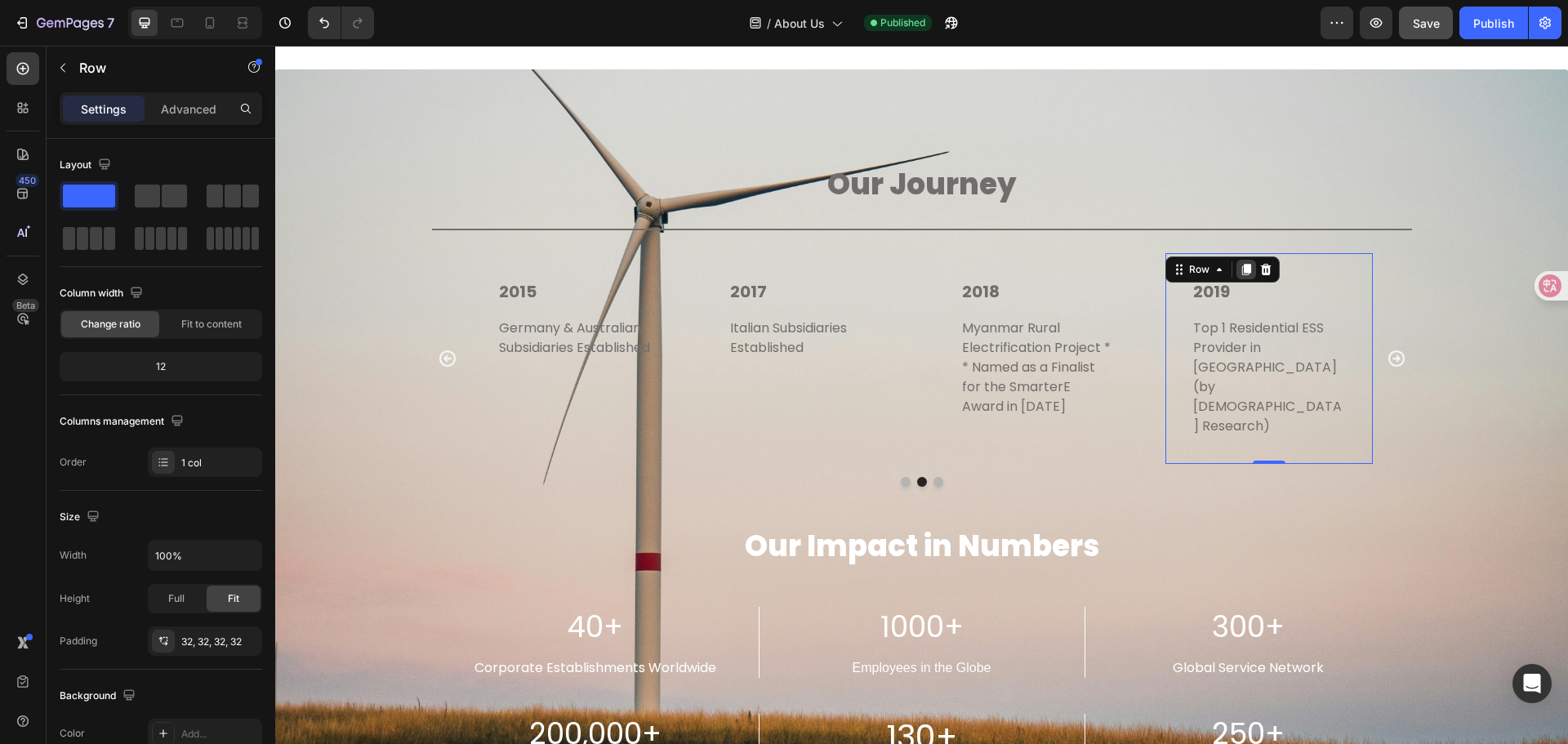
click at [1242, 270] on icon at bounding box center [1246, 269] width 9 height 11
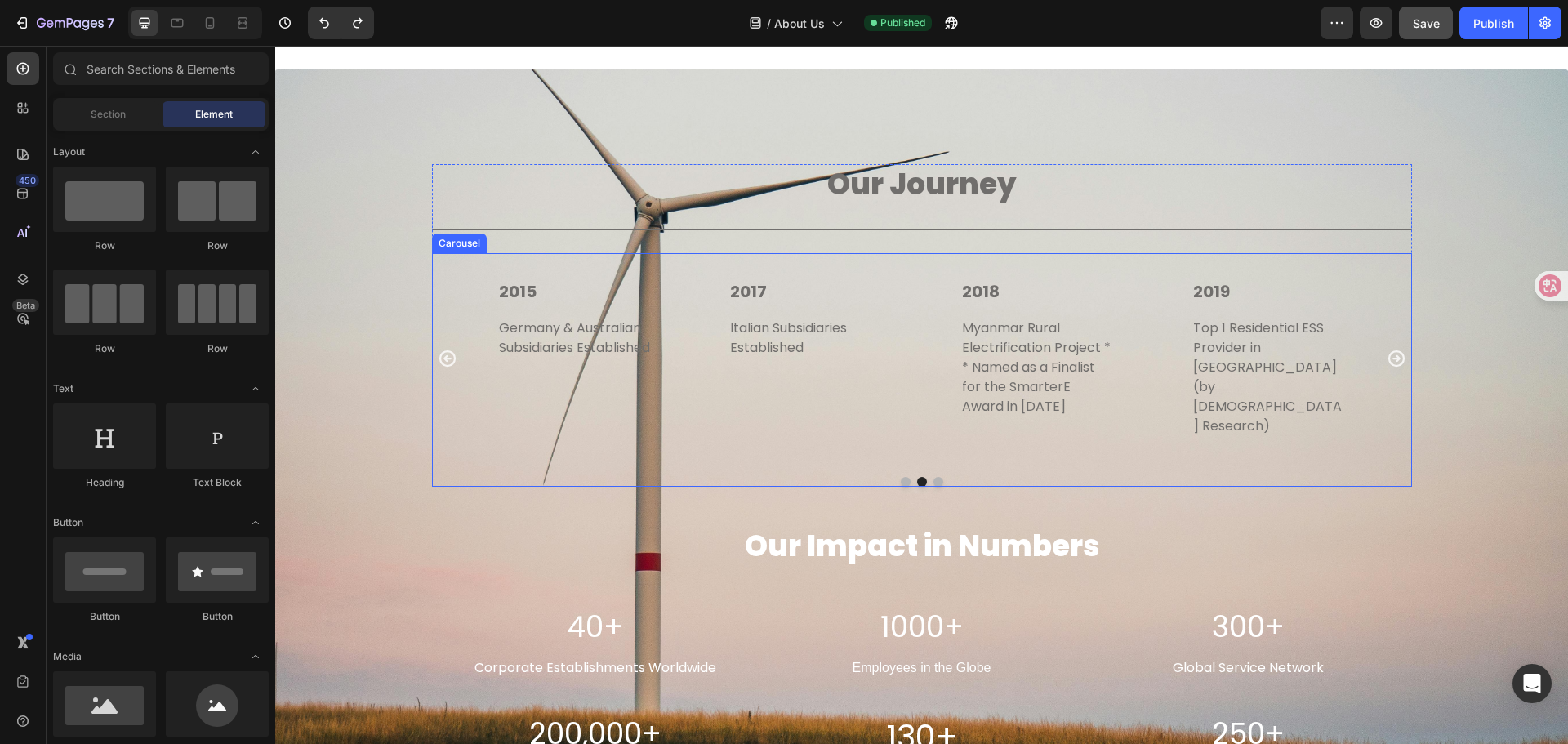
click at [438, 350] on icon "Carousel Back Arrow" at bounding box center [448, 358] width 20 height 20
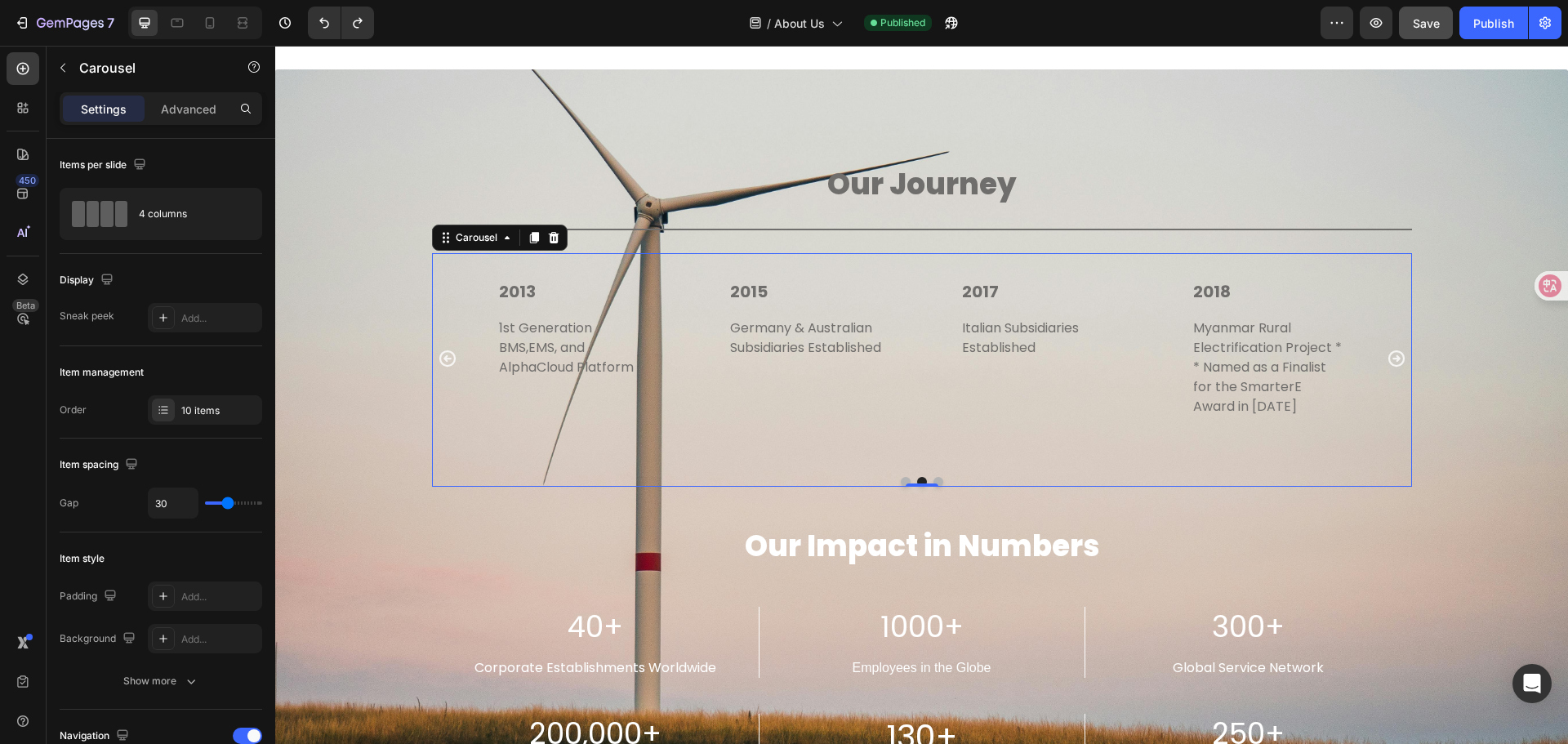
click at [438, 350] on icon "Carousel Back Arrow" at bounding box center [448, 358] width 20 height 20
click at [437, 350] on div "2012 Text block Established in [GEOGRAPHIC_DATA], [GEOGRAPHIC_DATA] Text block …" at bounding box center [922, 358] width 980 height 210
